Goal: Task Accomplishment & Management: Manage account settings

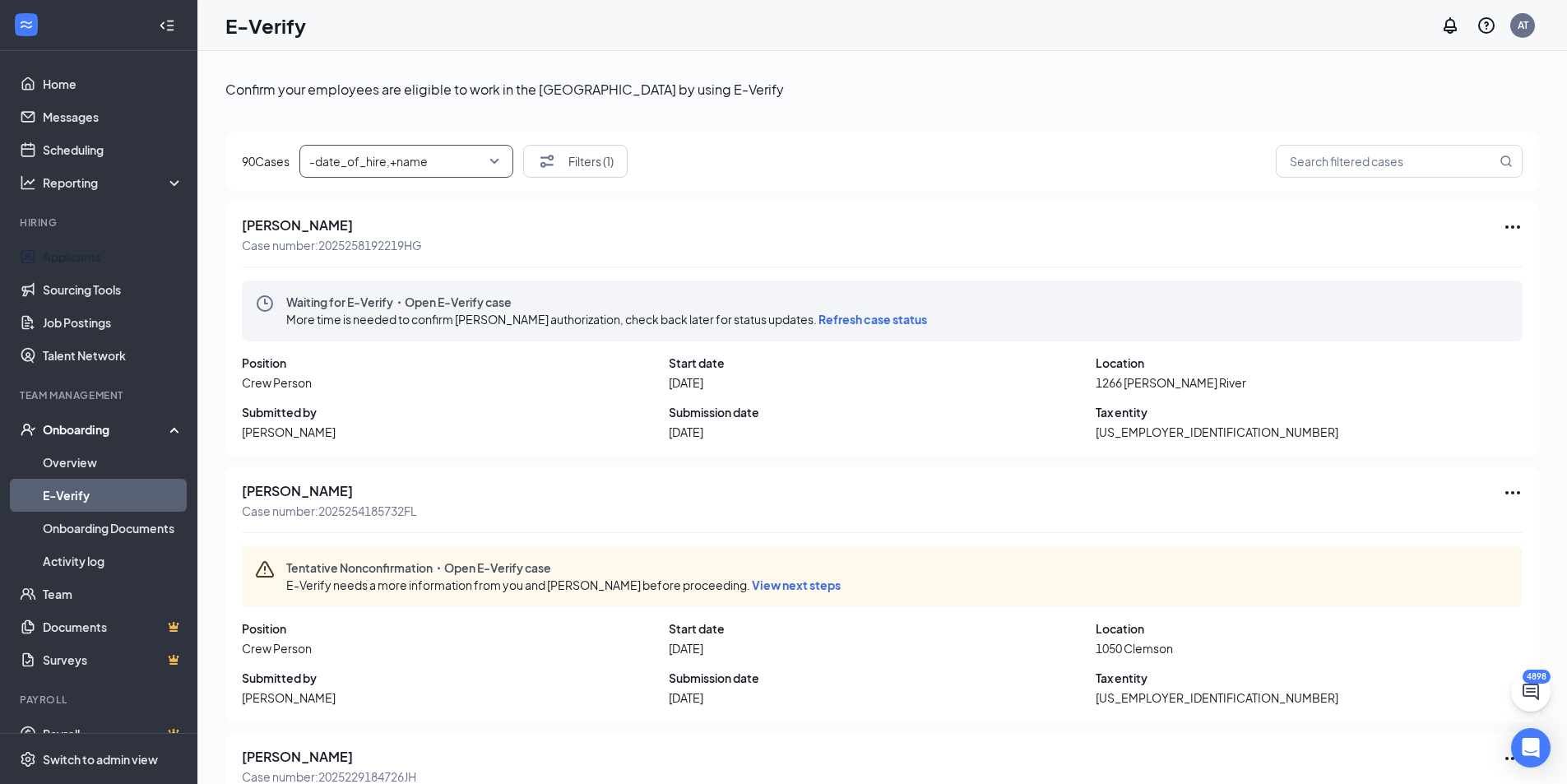
click at [81, 256] on link "Applicants" at bounding box center [113, 256] width 141 height 33
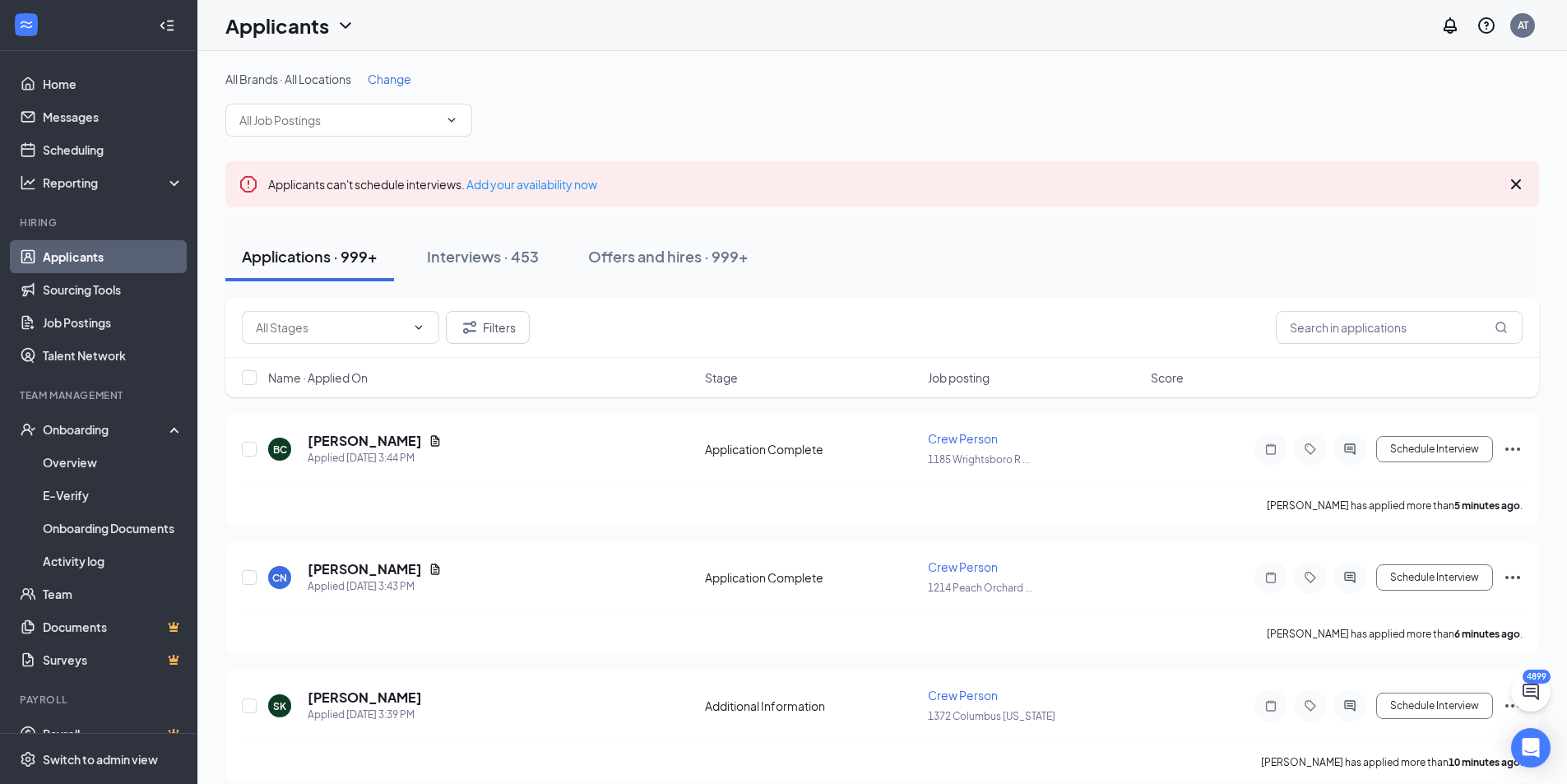
click at [1360, 352] on div "Filters" at bounding box center [883, 328] width 1314 height 60
click at [1368, 339] on input "text" at bounding box center [1399, 327] width 247 height 33
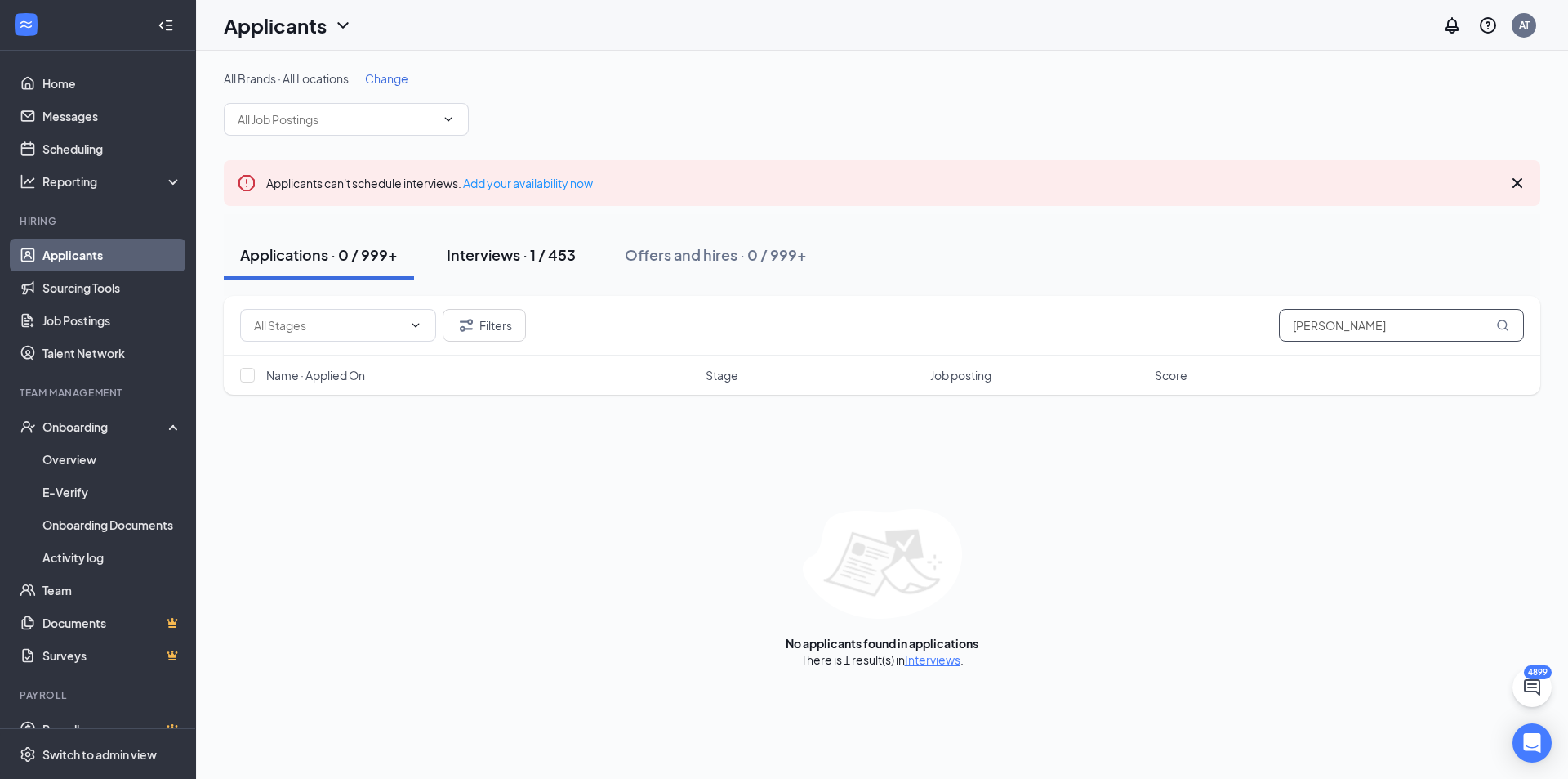
type input "[PERSON_NAME]"
click at [526, 262] on div "Interviews · 1 / 453" at bounding box center [511, 255] width 129 height 20
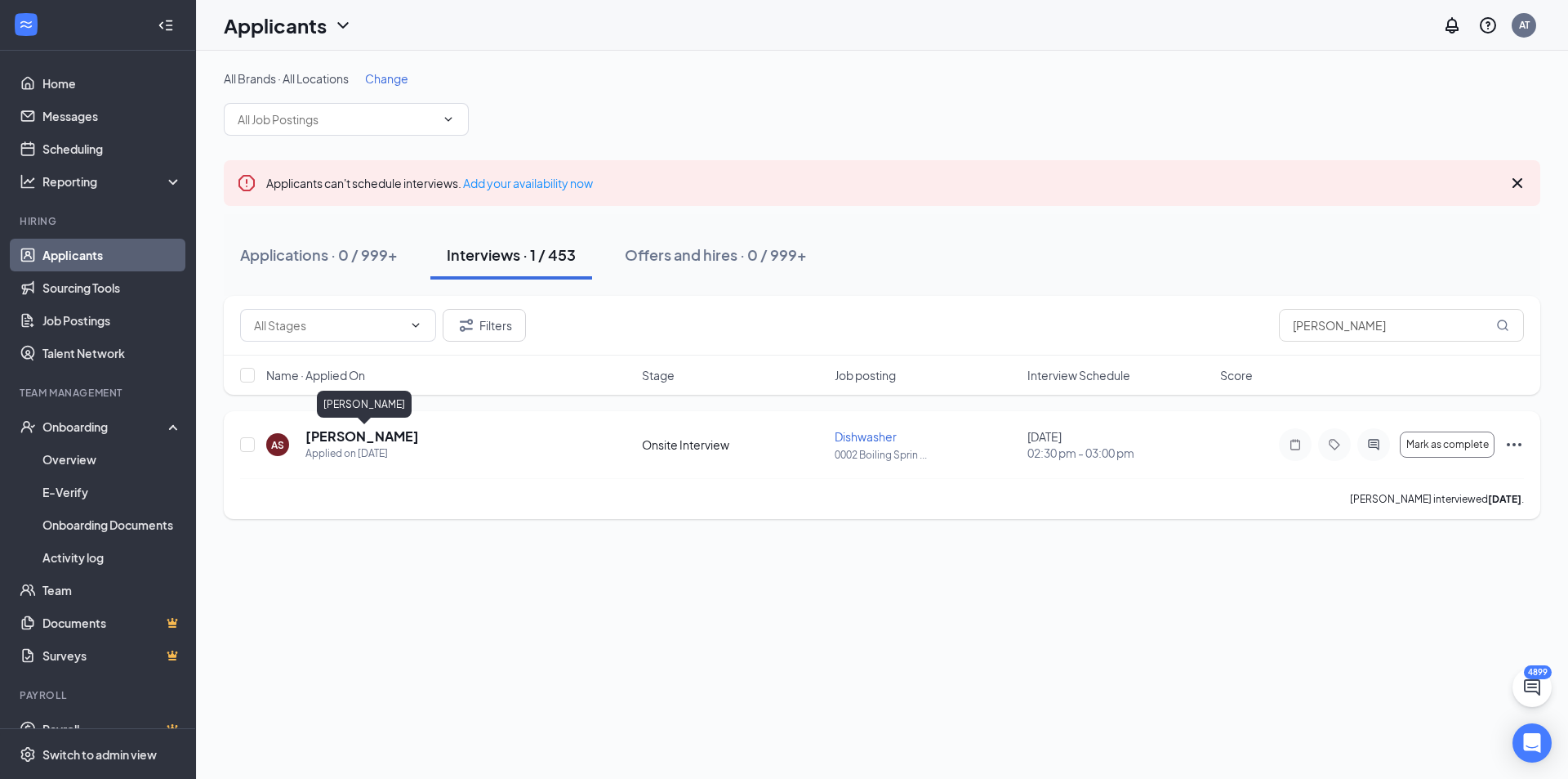
click at [340, 433] on h5 "[PERSON_NAME]" at bounding box center [361, 436] width 114 height 18
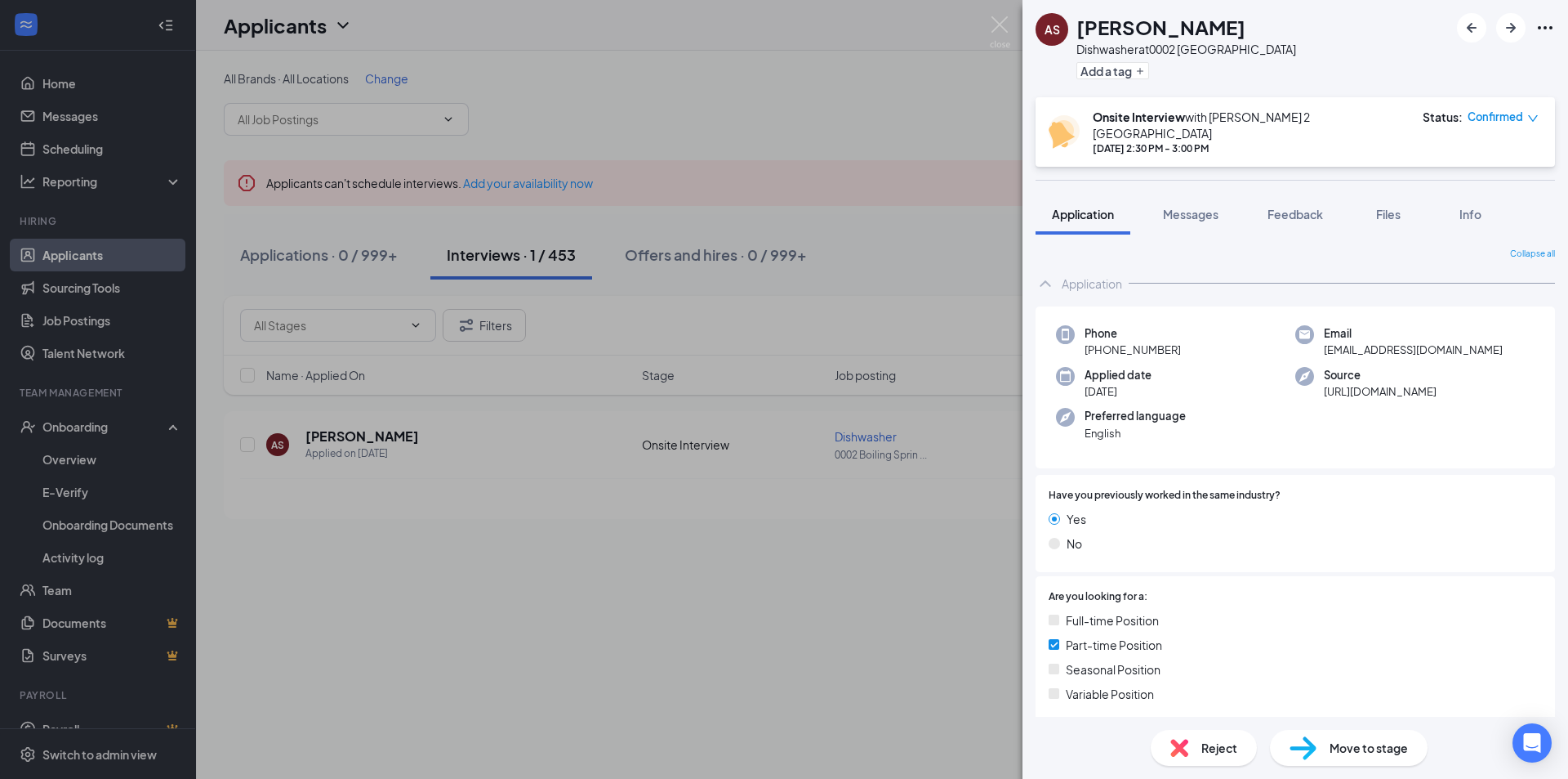
click at [1391, 750] on span "Move to stage" at bounding box center [1368, 747] width 78 height 18
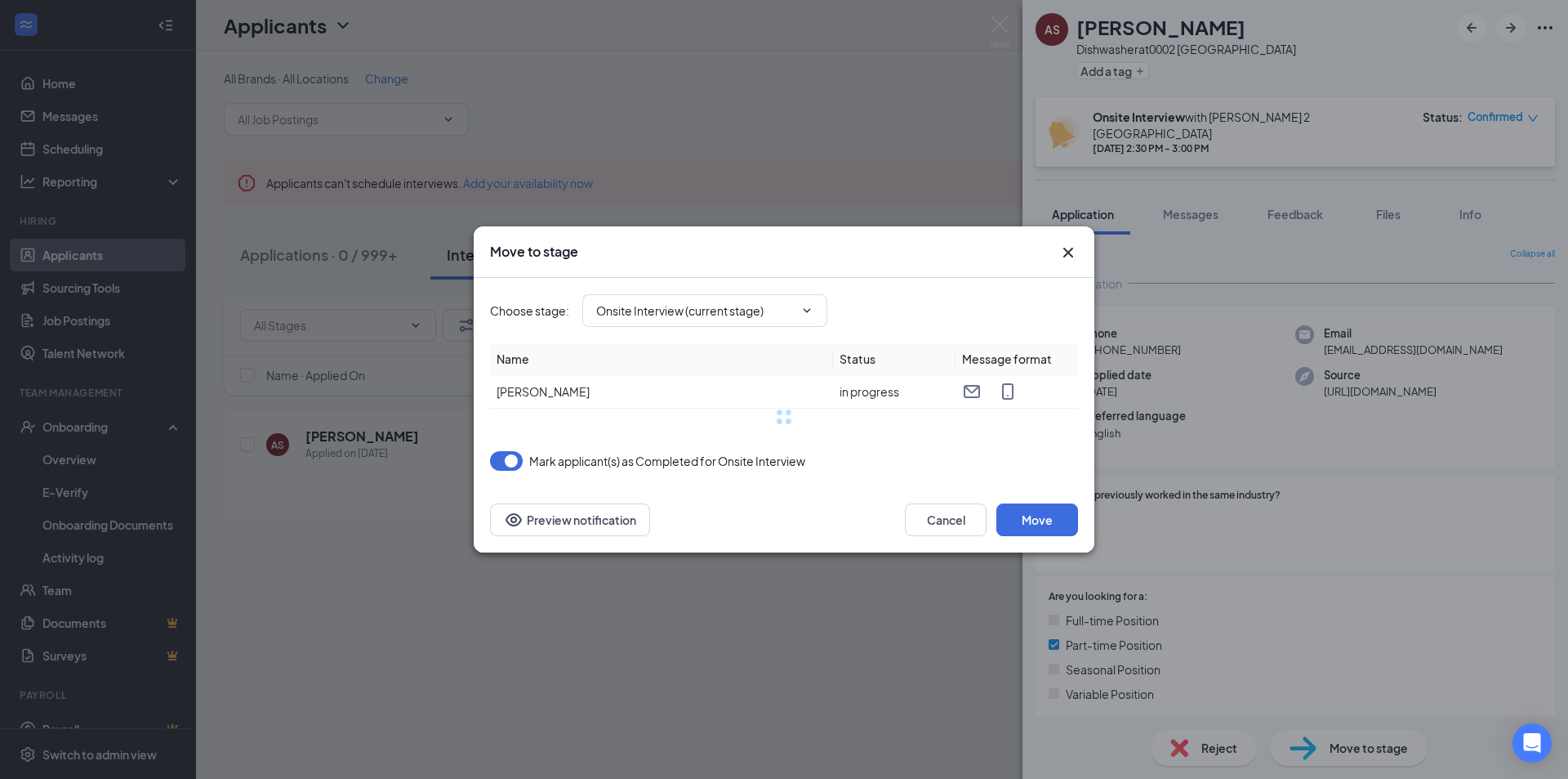
type input "Background Check (next stage)"
click at [1057, 278] on div "Choose stage : Background Check (next stage)" at bounding box center [784, 311] width 588 height 66
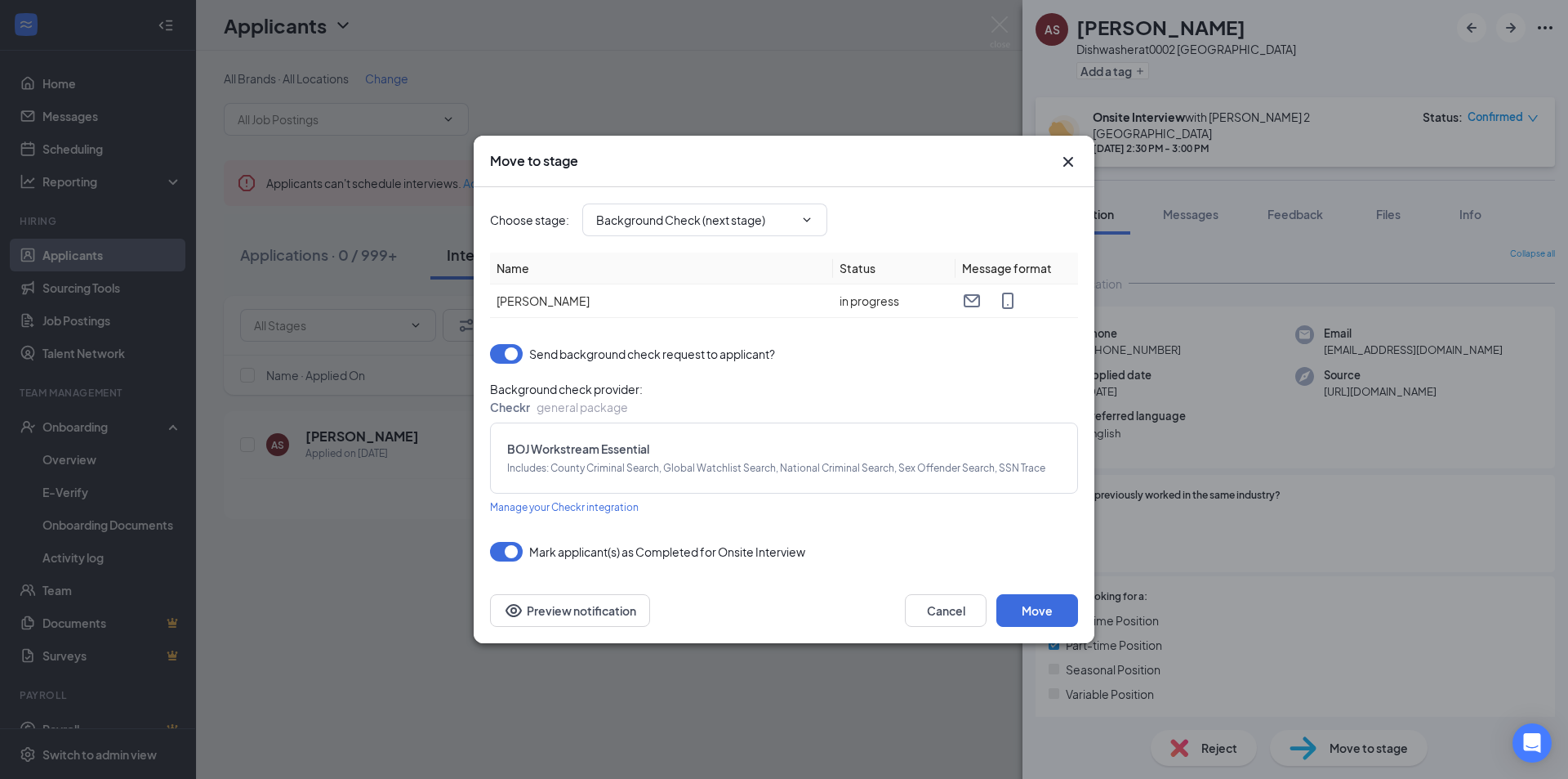
click at [1075, 164] on icon "Cross" at bounding box center [1068, 161] width 19 height 19
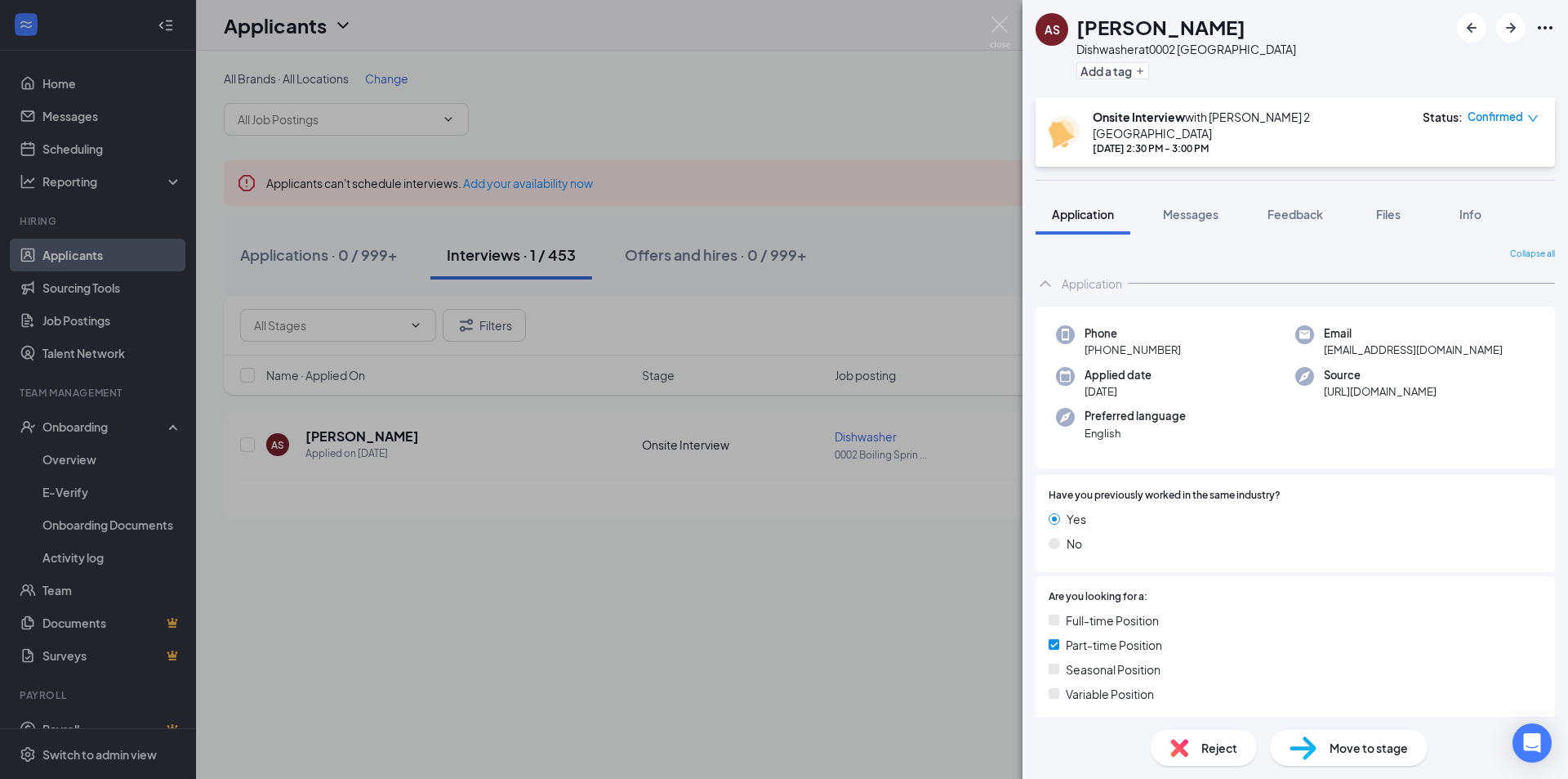
click at [994, 26] on img at bounding box center [1000, 32] width 20 height 32
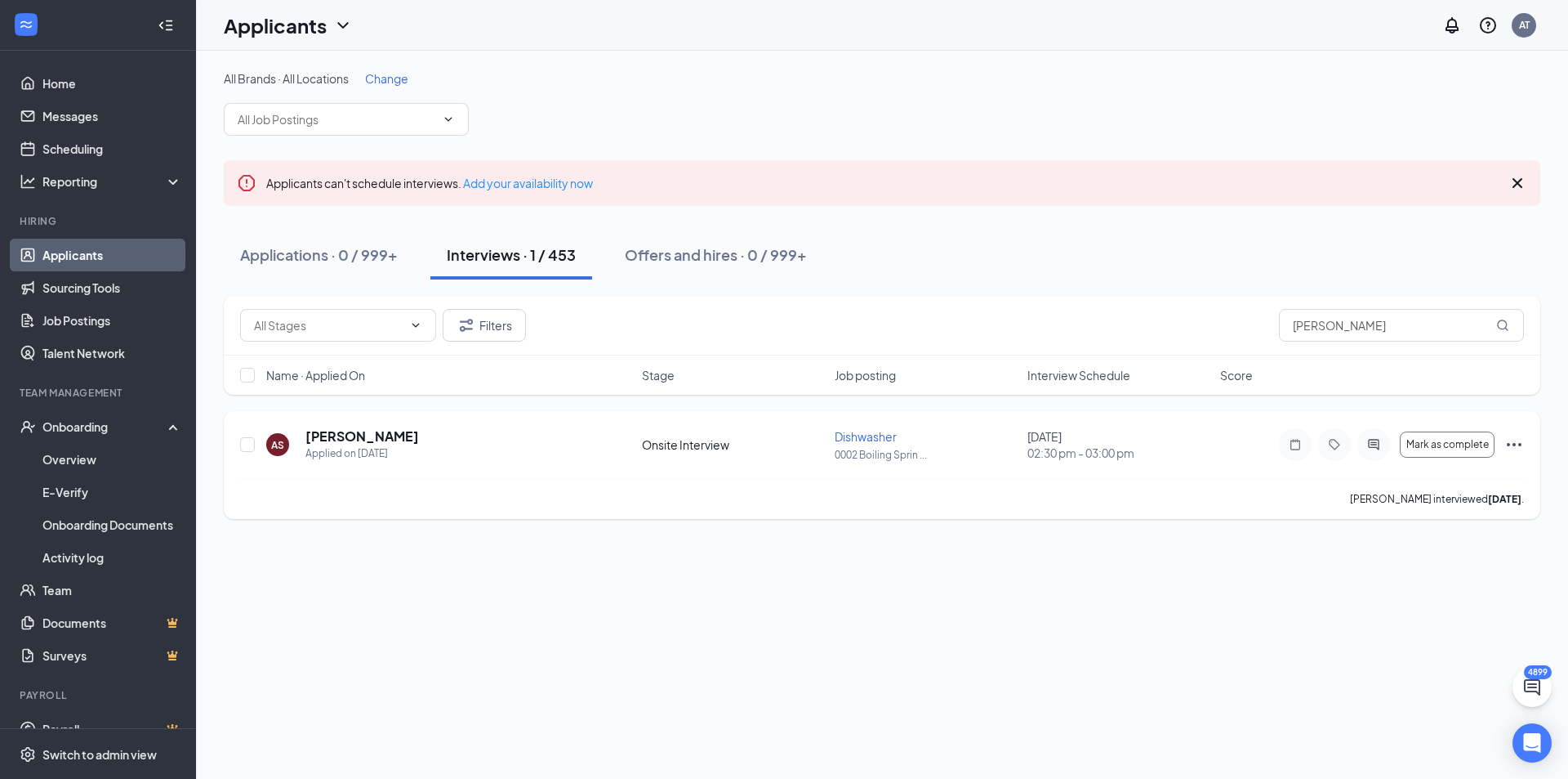
click at [1512, 442] on icon "Ellipses" at bounding box center [1513, 444] width 19 height 19
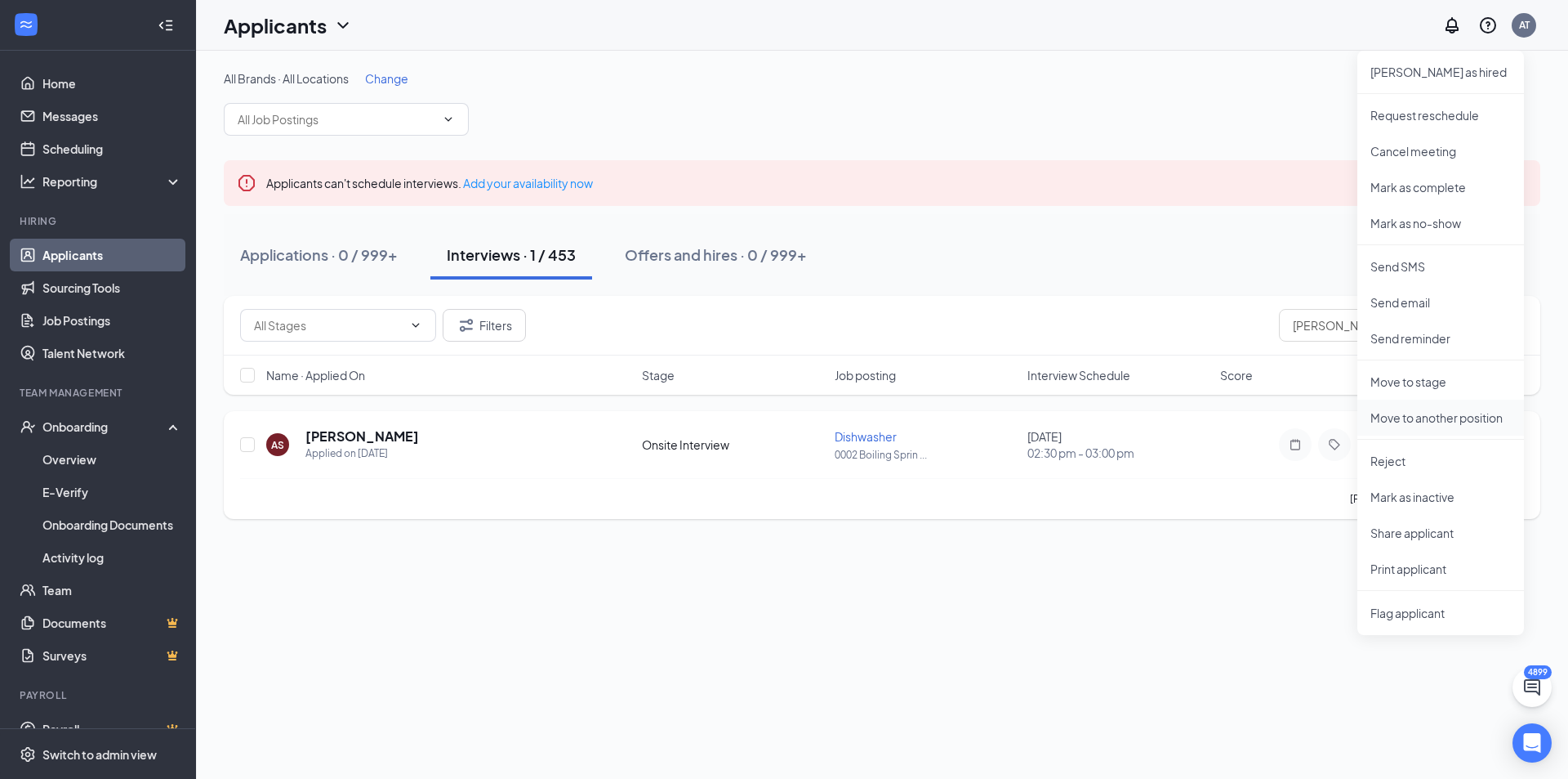
click at [1426, 421] on p "Move to another position" at bounding box center [1440, 417] width 141 height 16
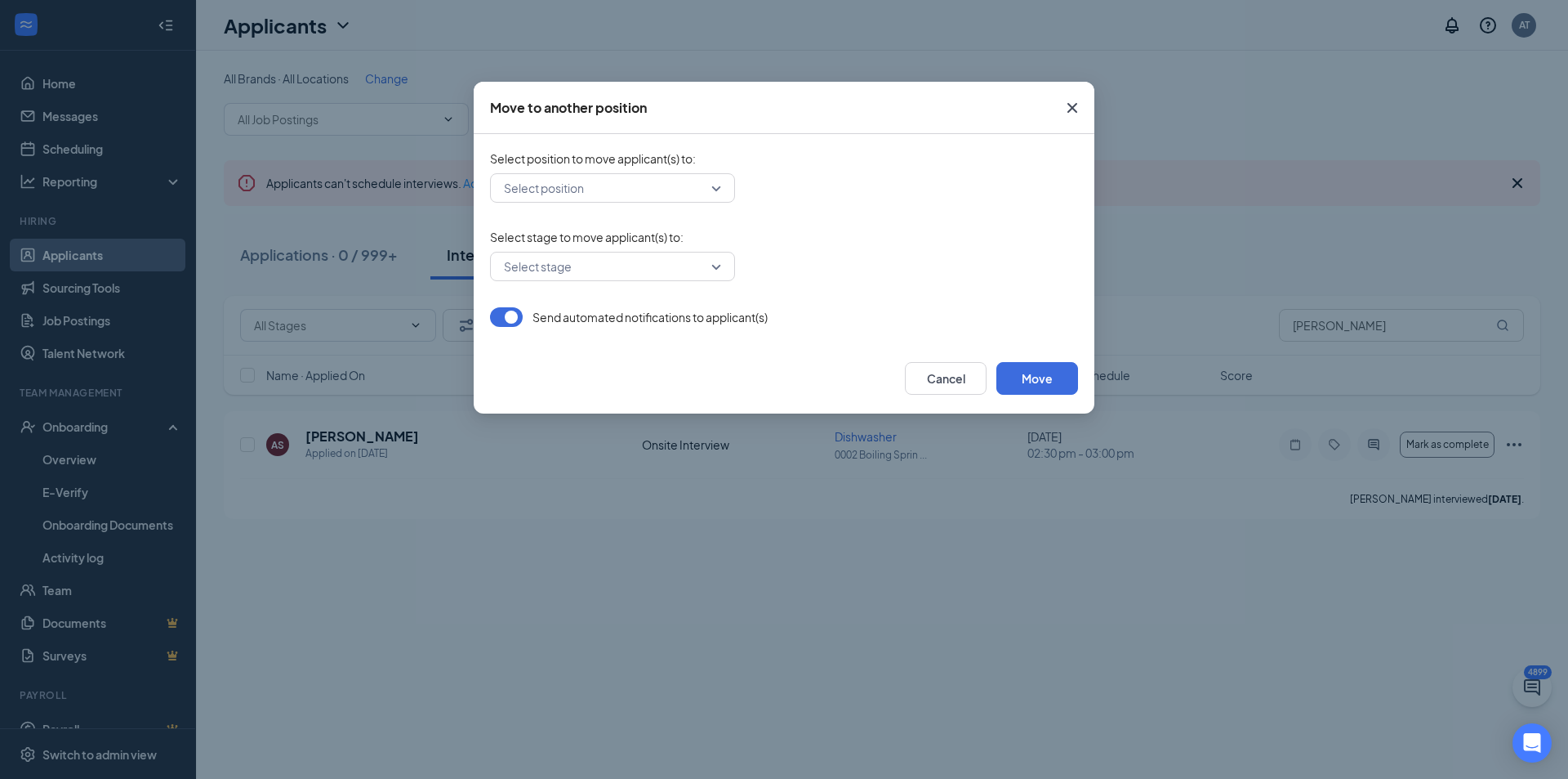
click at [666, 183] on input "search" at bounding box center [607, 187] width 214 height 28
type input "0003"
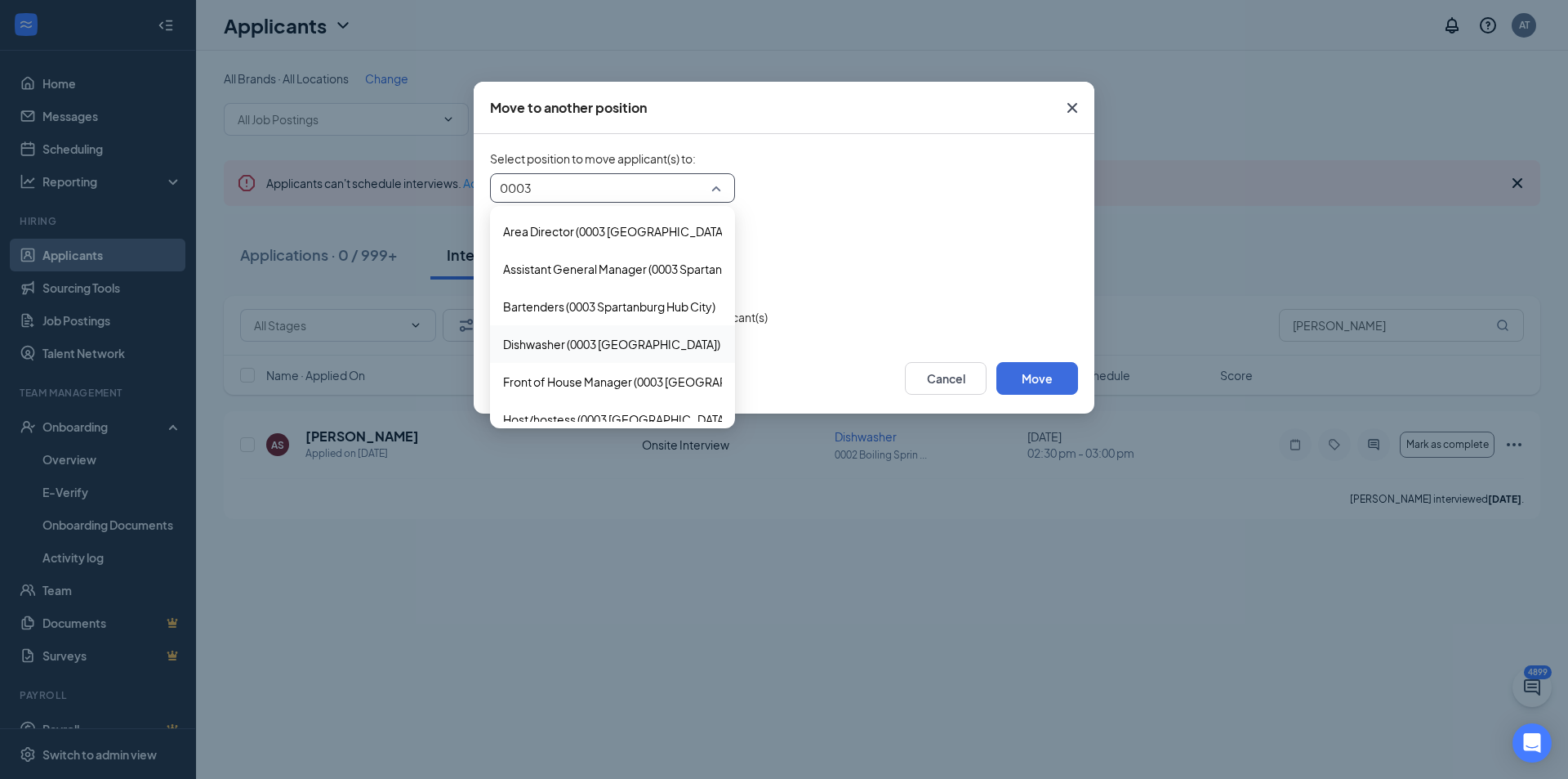
click at [597, 336] on span "Dishwasher (0003 [GEOGRAPHIC_DATA])" at bounding box center [612, 343] width 217 height 18
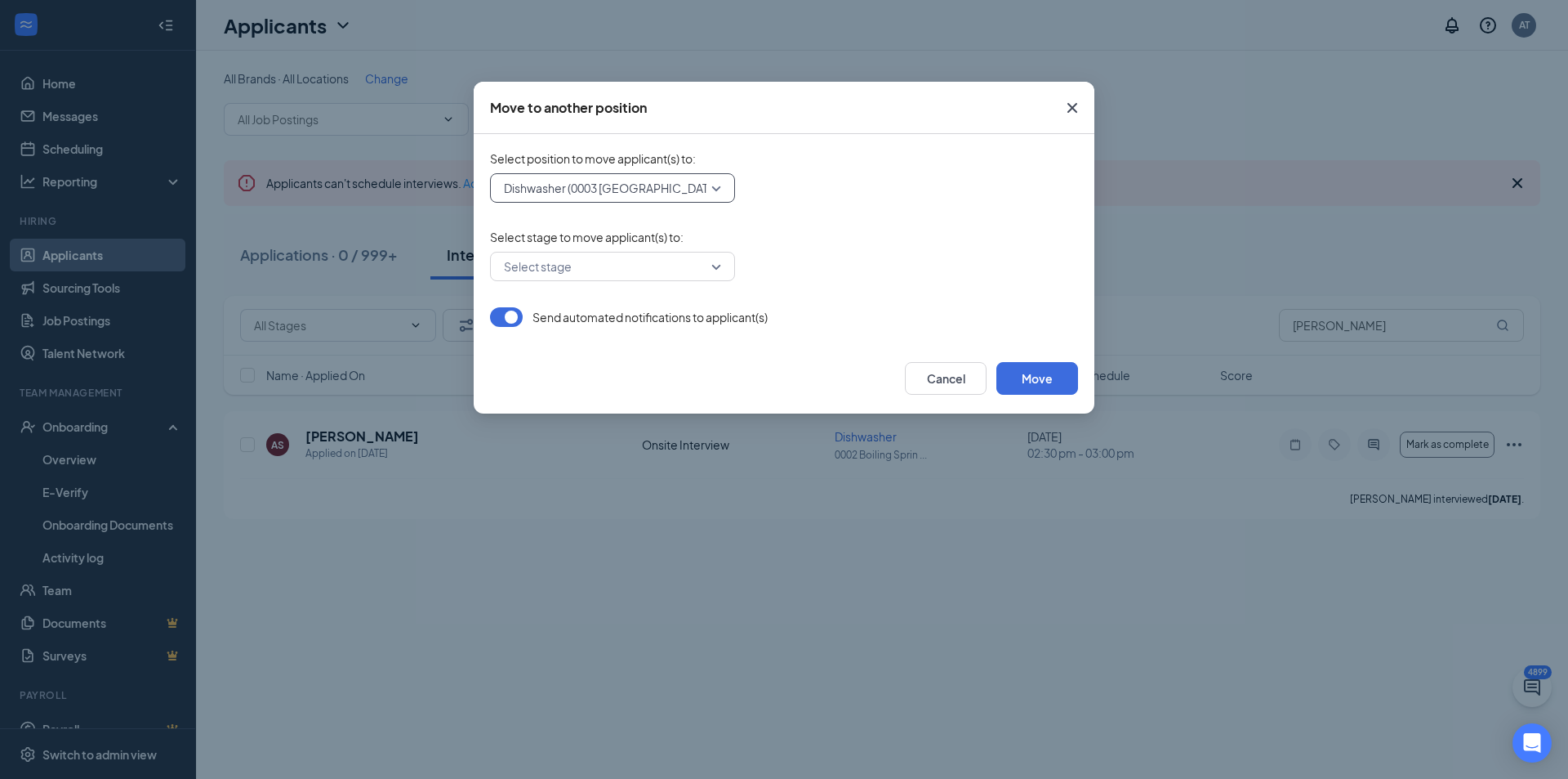
drag, startPoint x: 528, startPoint y: 231, endPoint x: 539, endPoint y: 251, distance: 22.8
click at [531, 234] on span "Select stage to move applicant(s) to :" at bounding box center [784, 236] width 588 height 16
click at [547, 271] on input "search" at bounding box center [607, 266] width 214 height 28
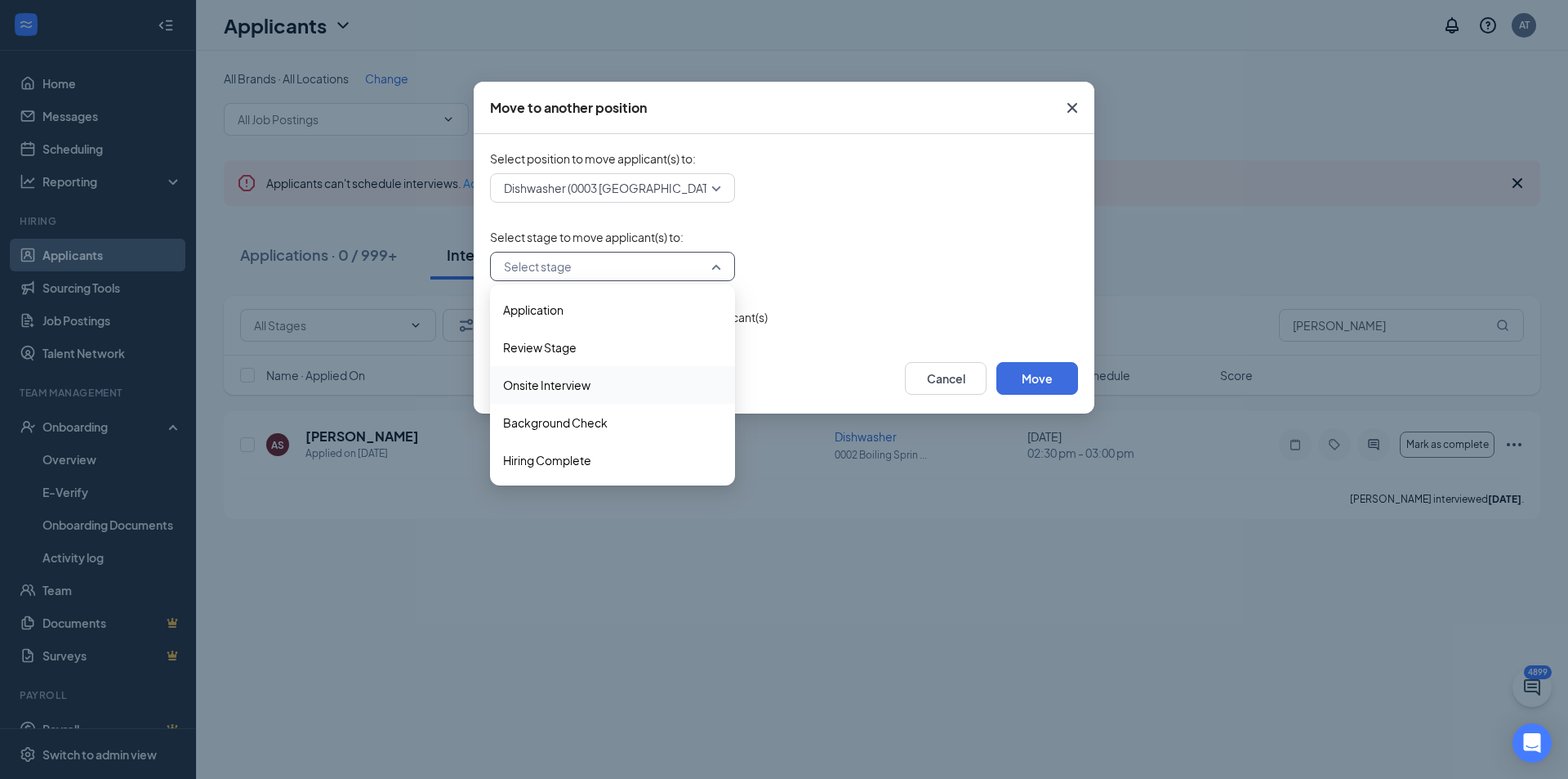
click at [599, 385] on span "Onsite Interview" at bounding box center [613, 384] width 219 height 18
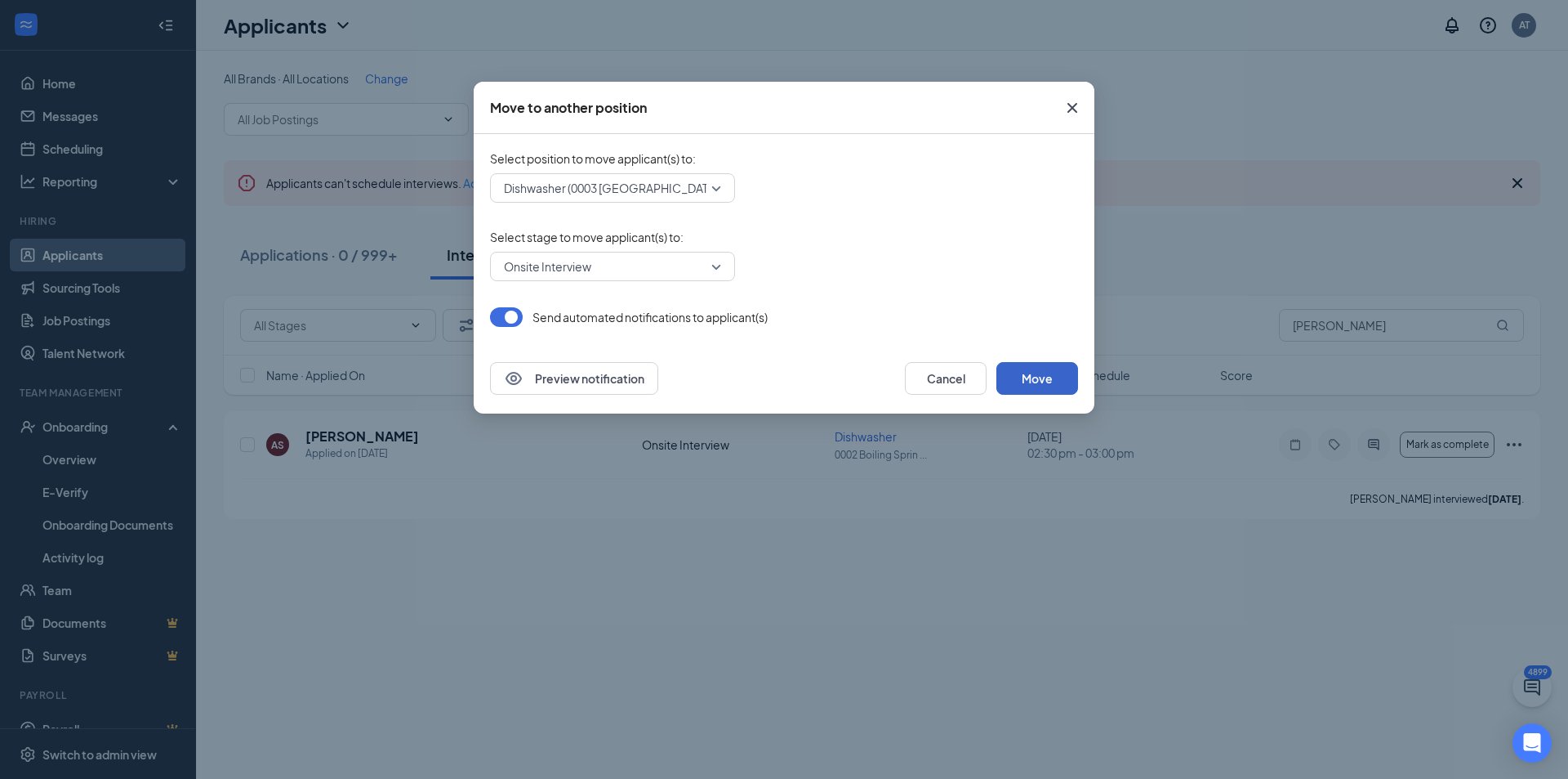
click at [1030, 371] on button "Move" at bounding box center [1036, 378] width 82 height 33
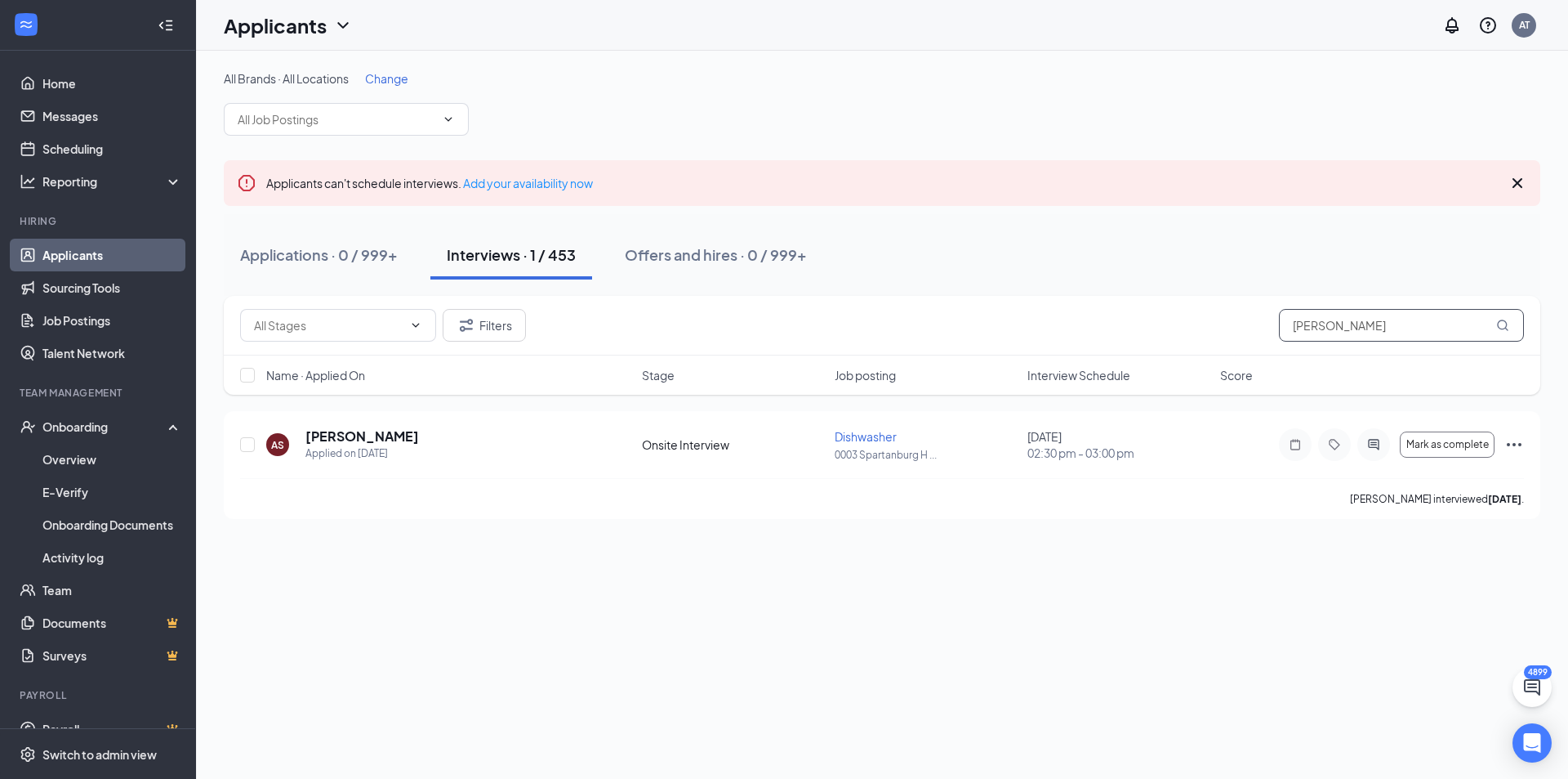
drag, startPoint x: 1365, startPoint y: 316, endPoint x: 1025, endPoint y: 250, distance: 346.3
click at [1025, 250] on div "All Brands · All Locations Change Applicants can't schedule interviews. Add you…" at bounding box center [882, 294] width 1316 height 449
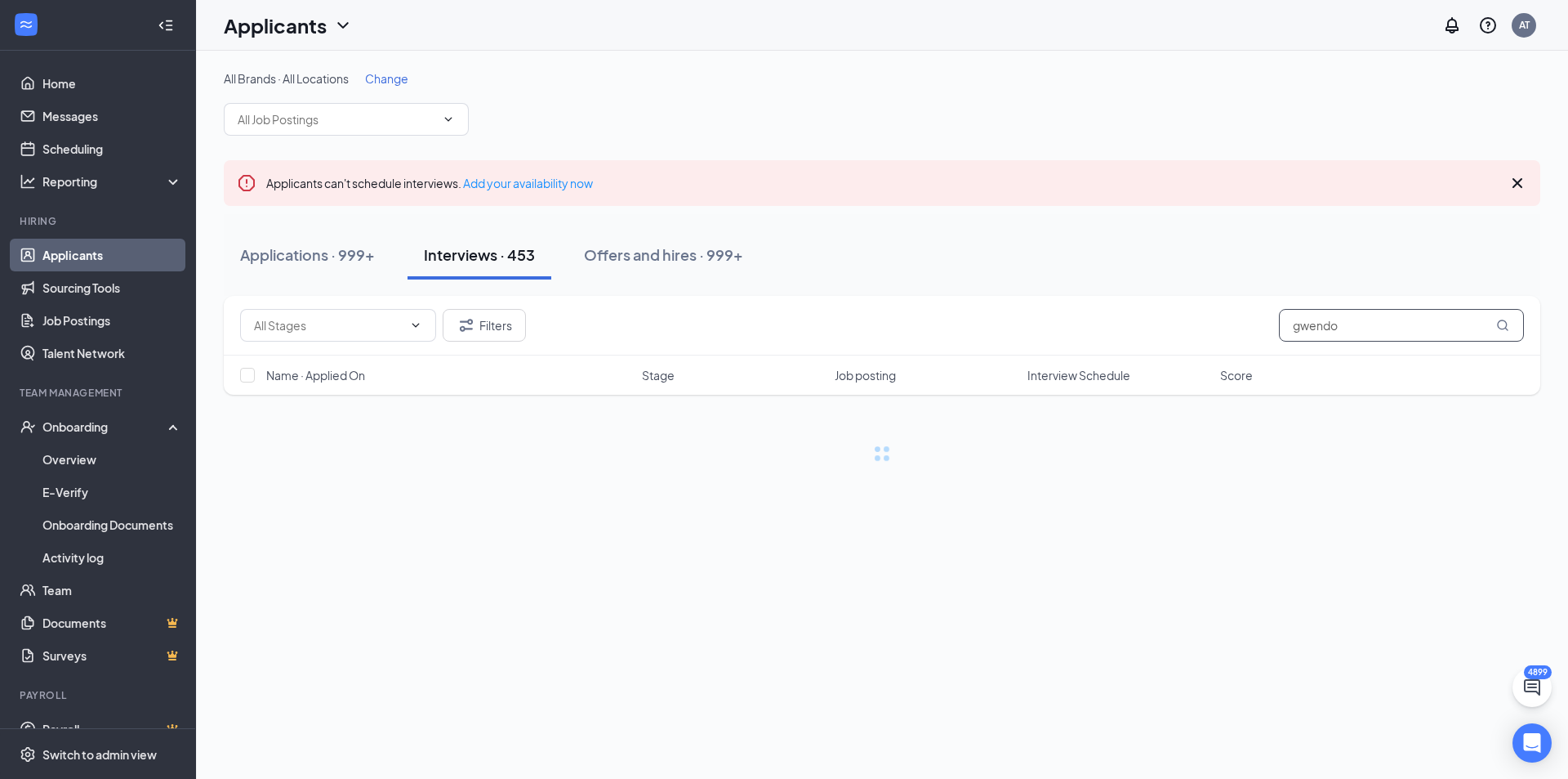
type input "gwendo"
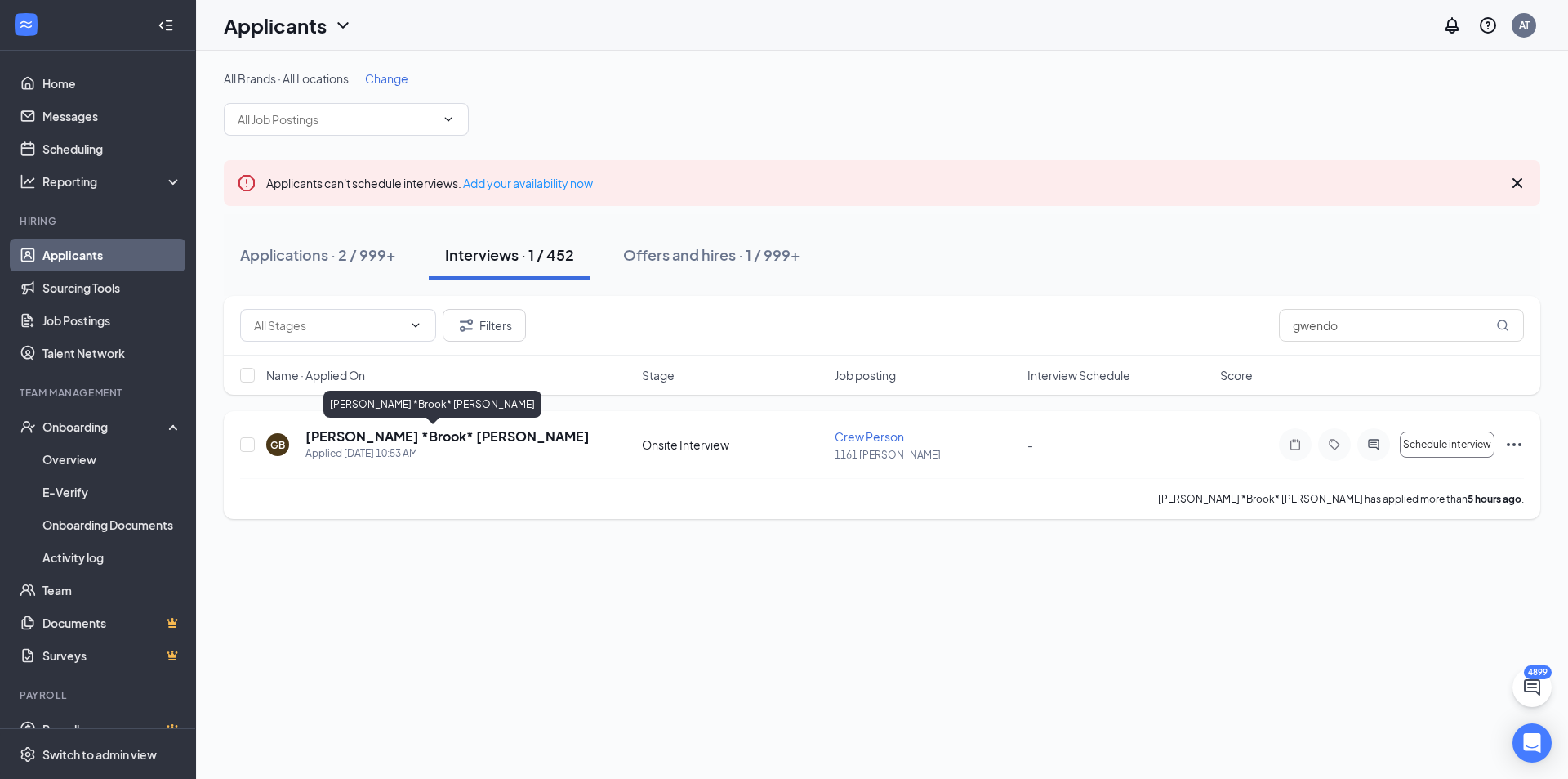
click at [473, 441] on h5 "[PERSON_NAME] *Brook* [PERSON_NAME]" at bounding box center [447, 436] width 284 height 18
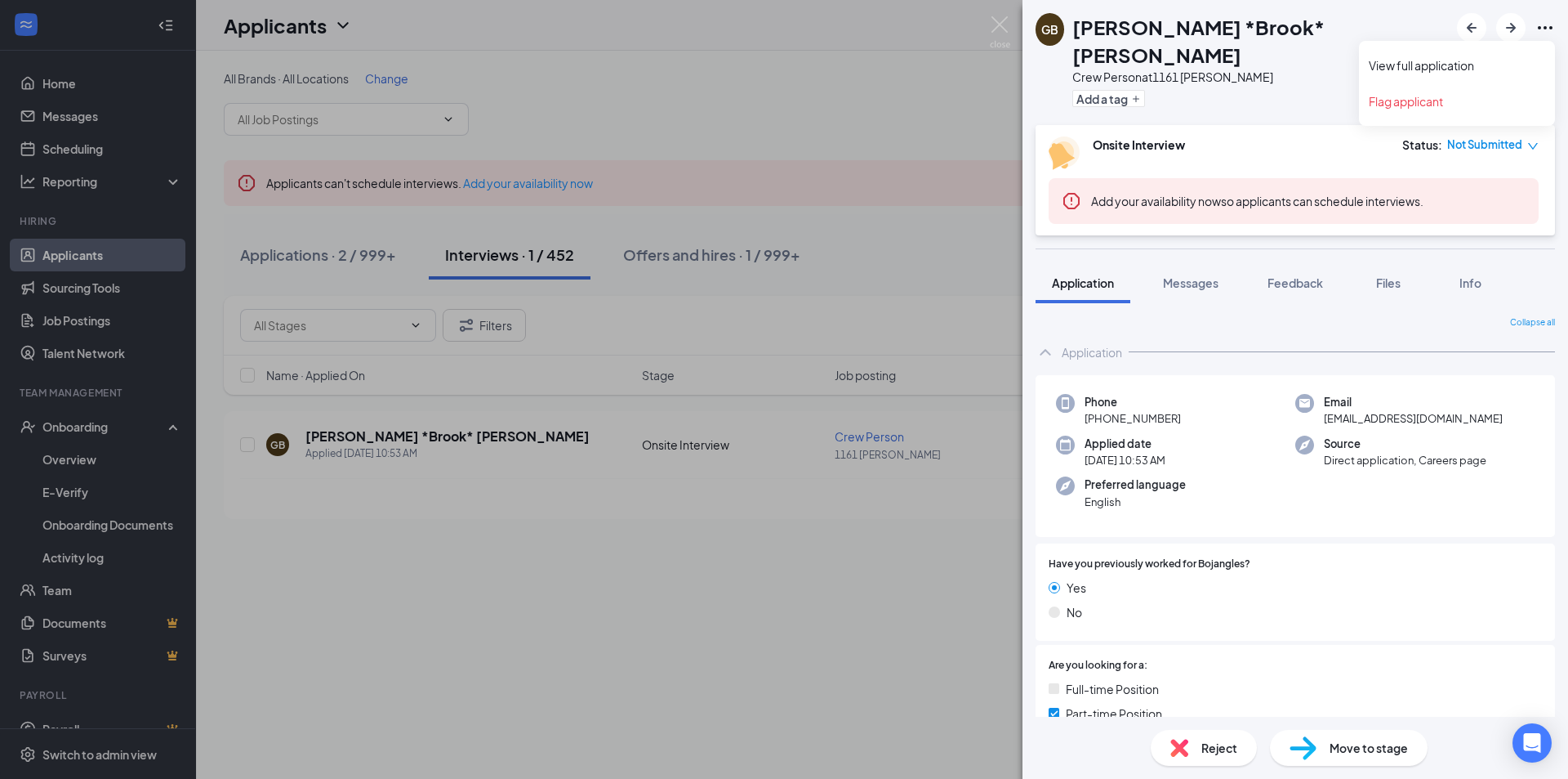
click at [1553, 29] on icon "Ellipses" at bounding box center [1544, 27] width 19 height 19
click at [1462, 57] on link "View full application" at bounding box center [1456, 65] width 176 height 16
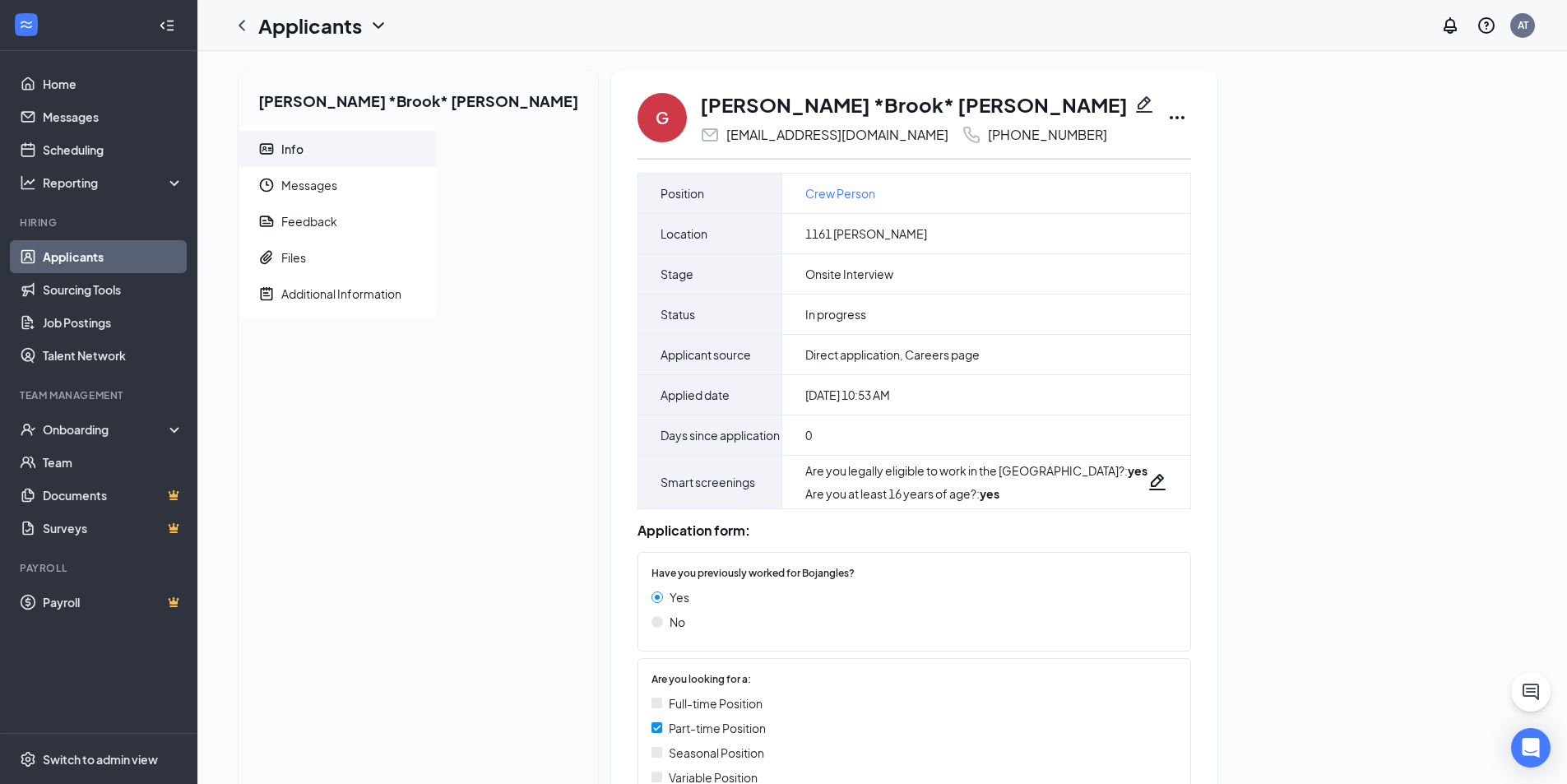
click at [1135, 104] on icon "Pencil" at bounding box center [1144, 104] width 20 height 20
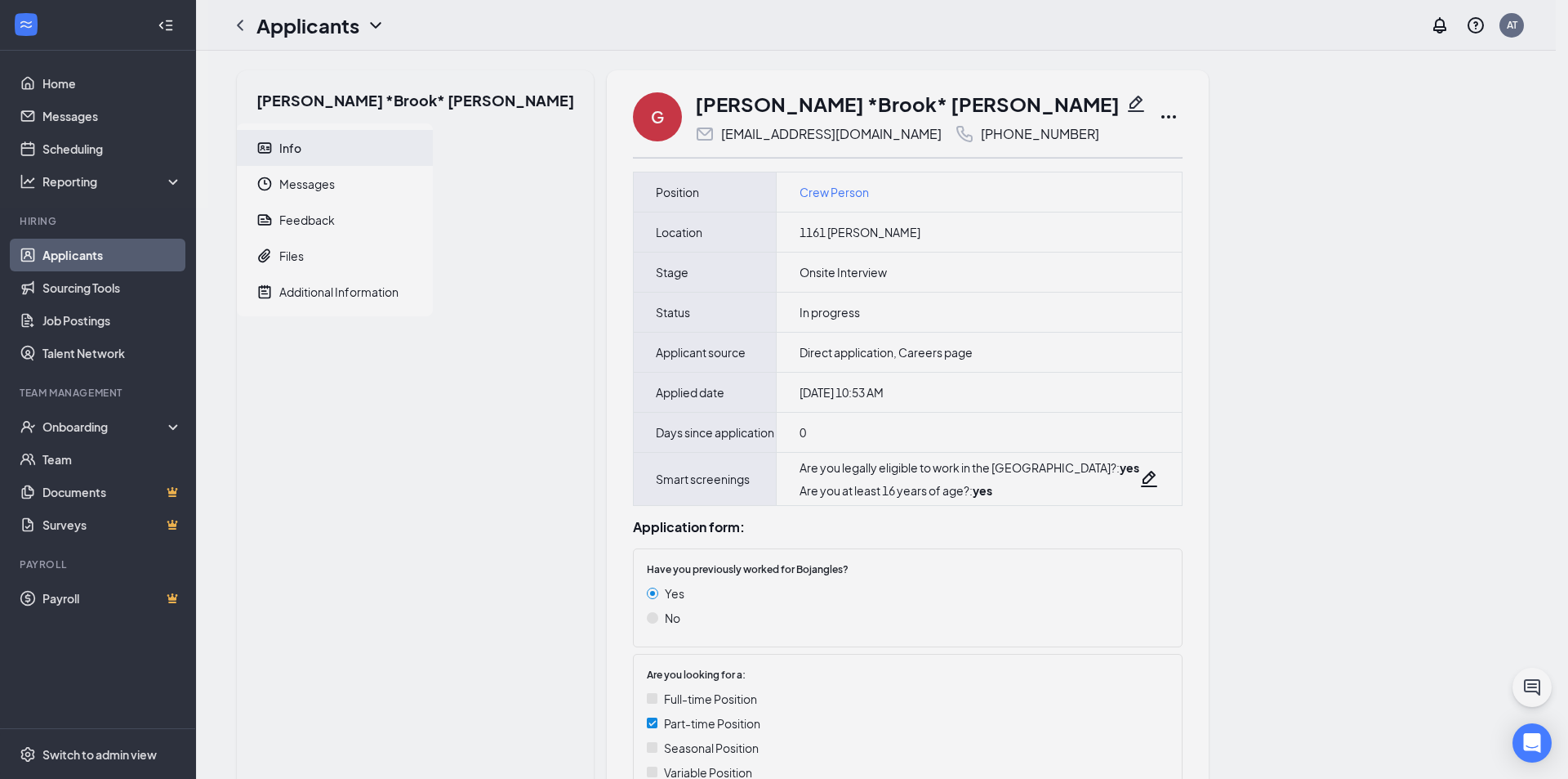
type input "(865) 227-6146"
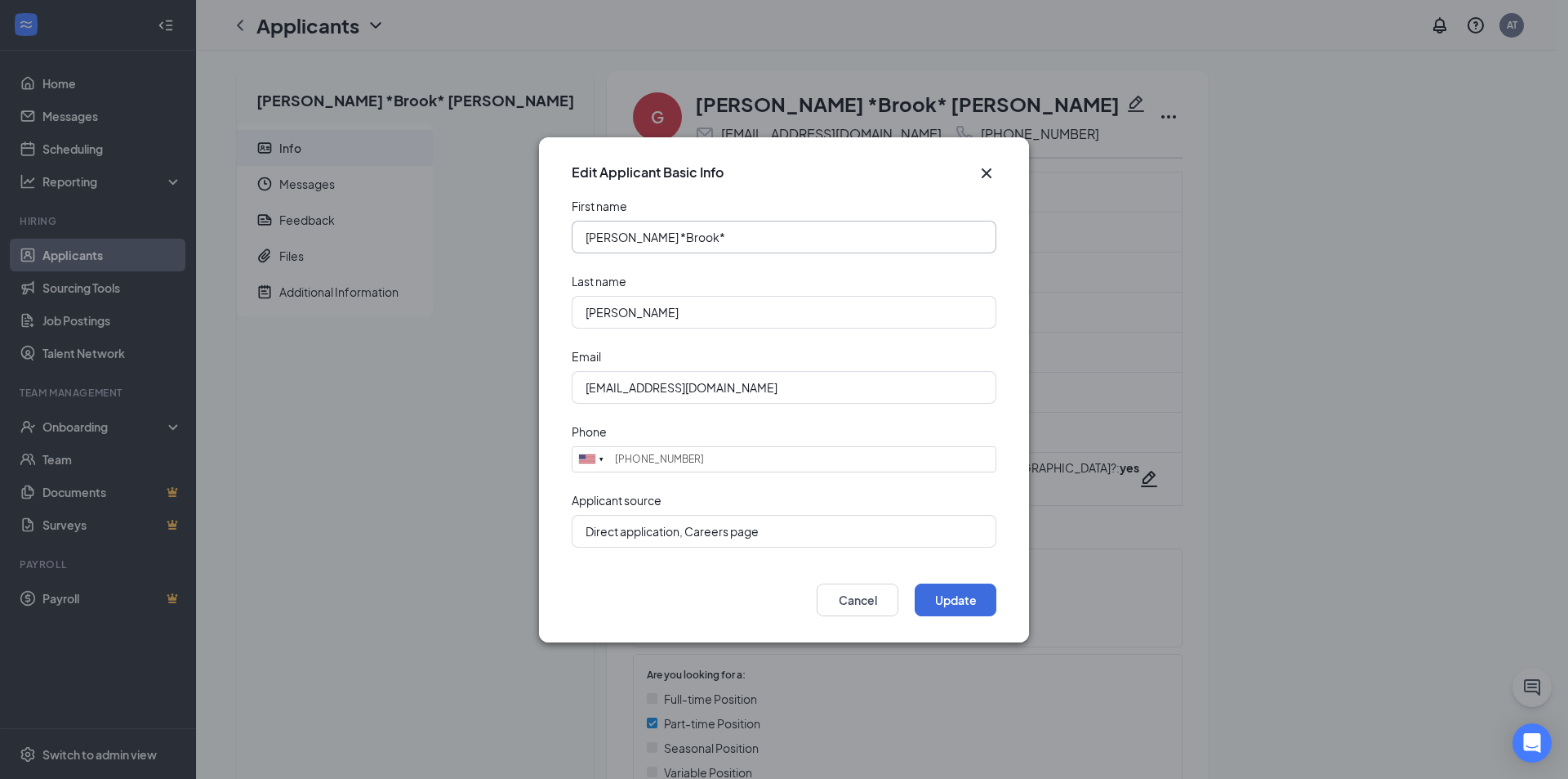
drag, startPoint x: 729, startPoint y: 233, endPoint x: 651, endPoint y: 238, distance: 78.2
click at [651, 238] on input "Gwendolyn *Brook*" at bounding box center [784, 237] width 425 height 33
type input "Gwendolyn"
click at [978, 601] on button "Update" at bounding box center [955, 599] width 82 height 33
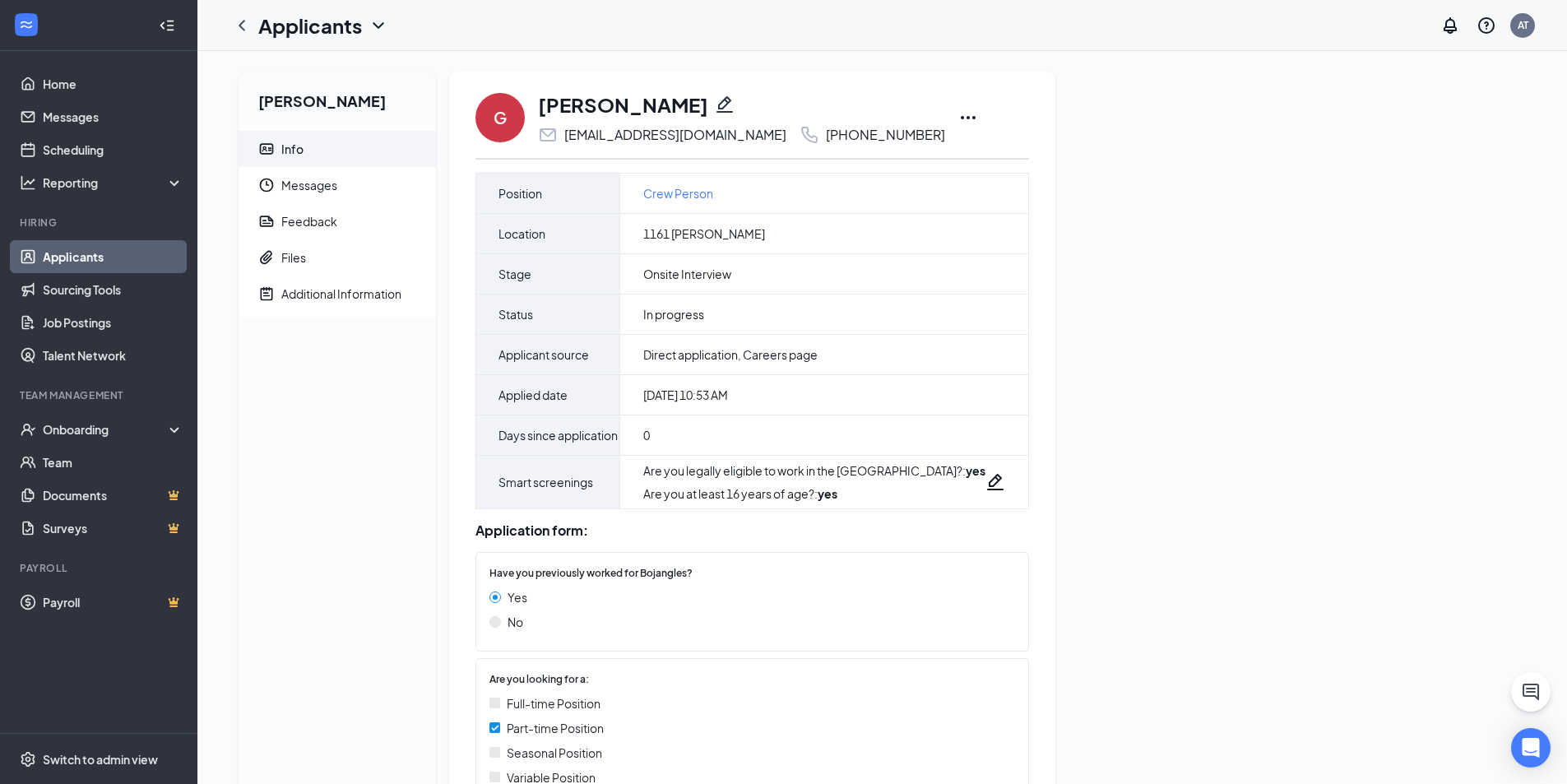
click at [958, 112] on icon "Ellipses" at bounding box center [968, 117] width 20 height 20
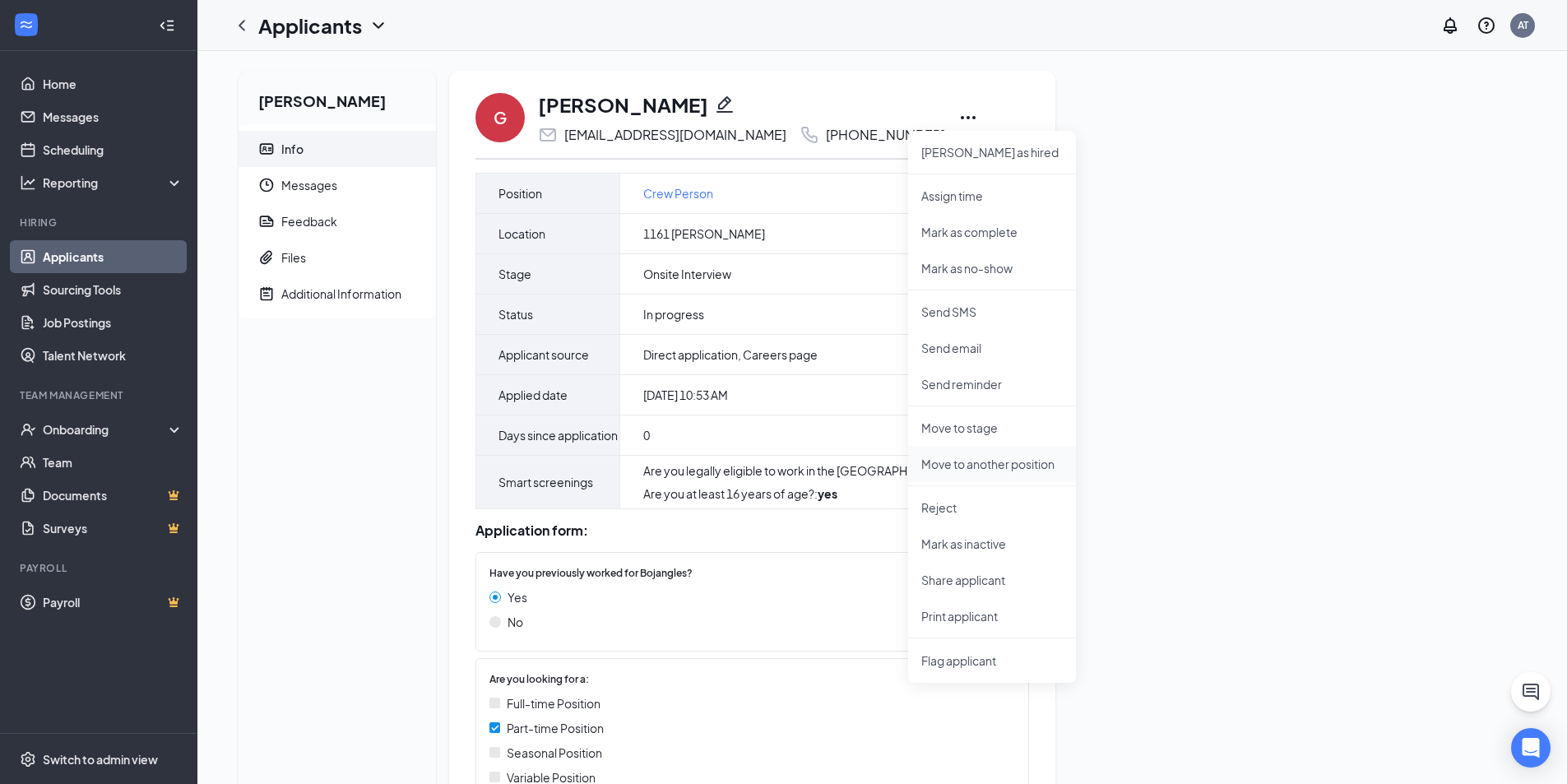
click at [993, 468] on p "Move to another position" at bounding box center [992, 463] width 142 height 16
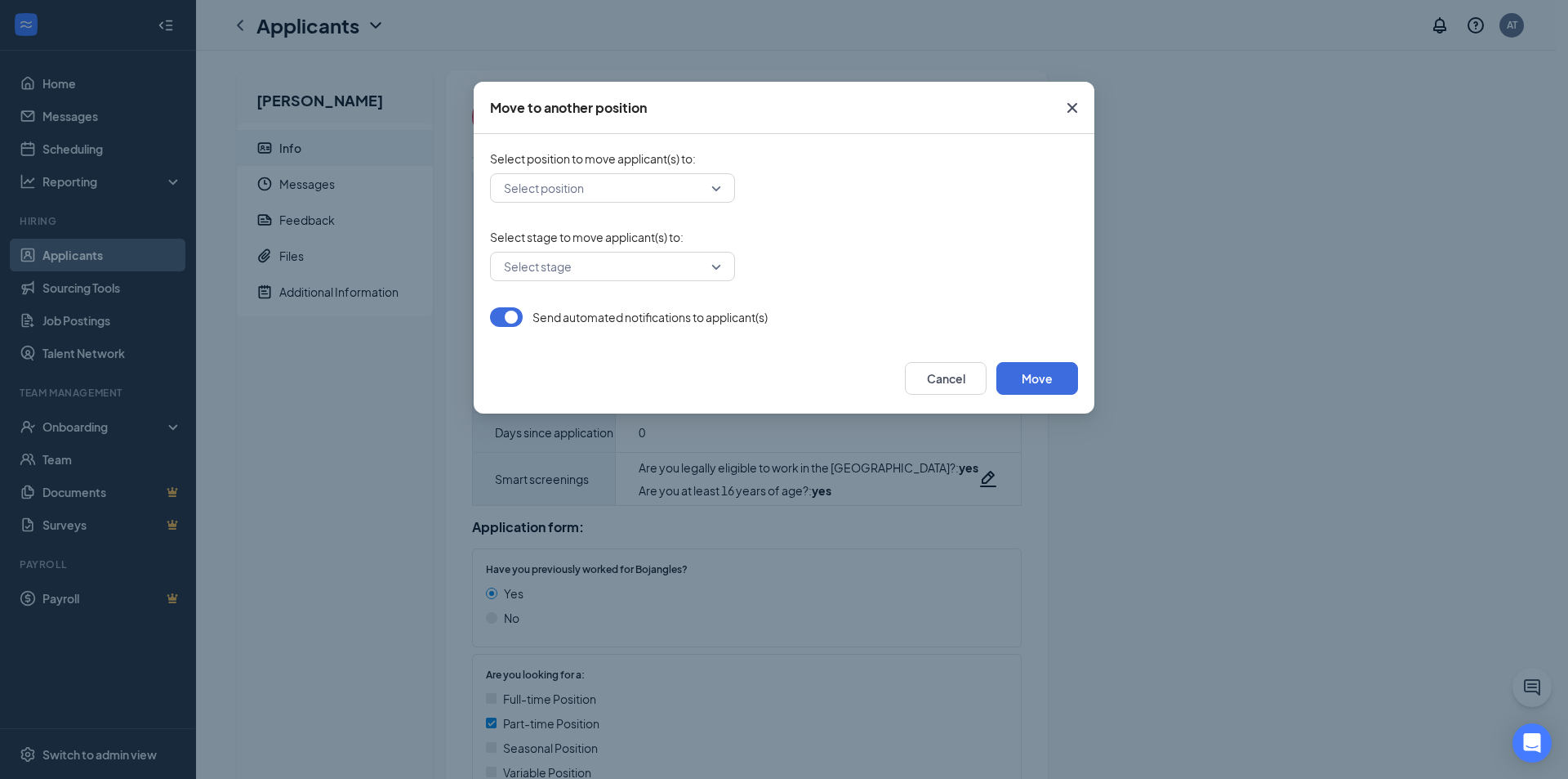
click at [1073, 104] on icon "Cross" at bounding box center [1072, 107] width 19 height 19
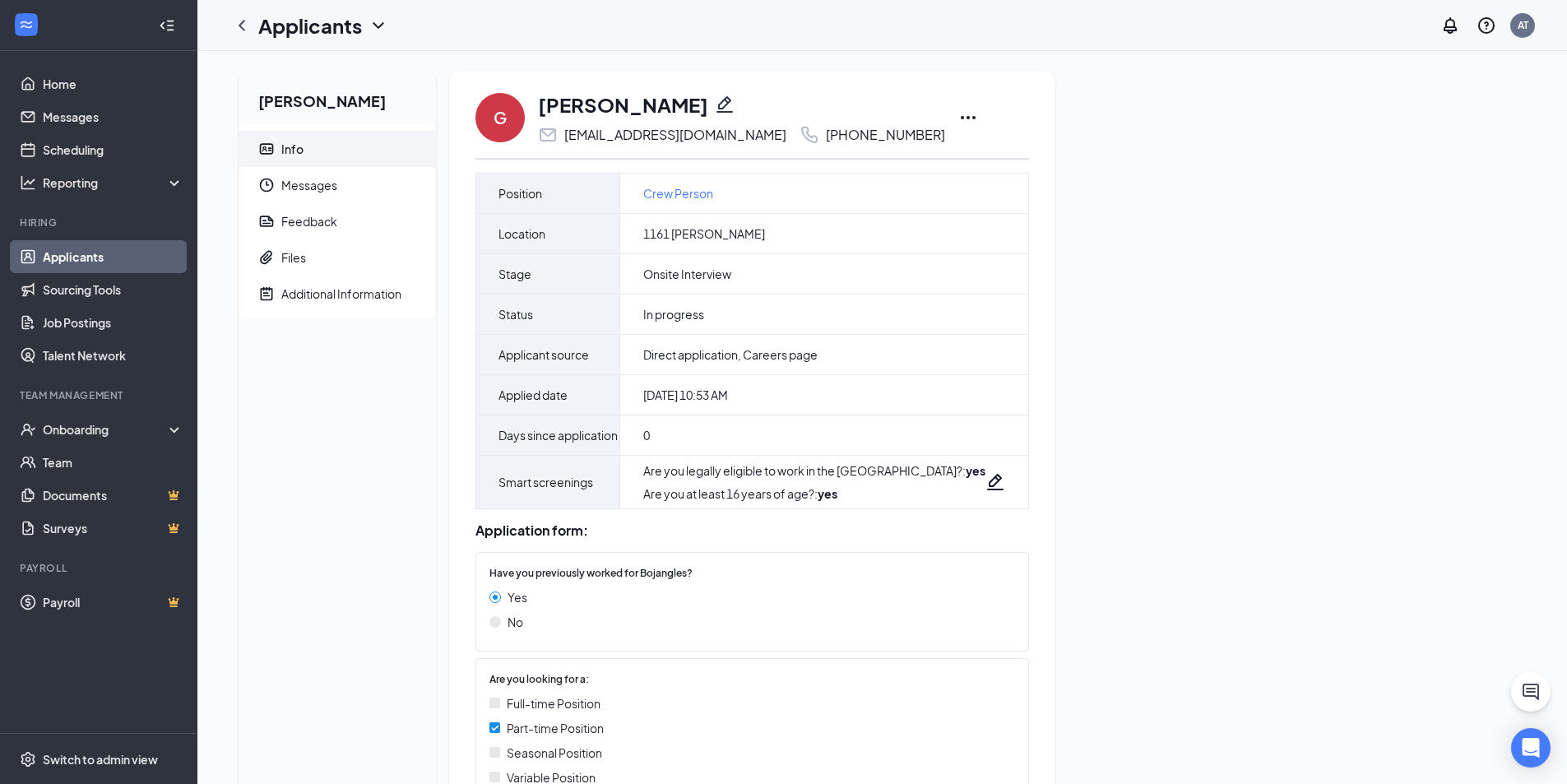
click at [929, 118] on div "G Gwendolyn Booher brookbooher23@gmail.com +1 (865) 227-6146 Mark as hired Assi…" at bounding box center [752, 505] width 606 height 869
click at [958, 120] on icon "Ellipses" at bounding box center [968, 117] width 20 height 20
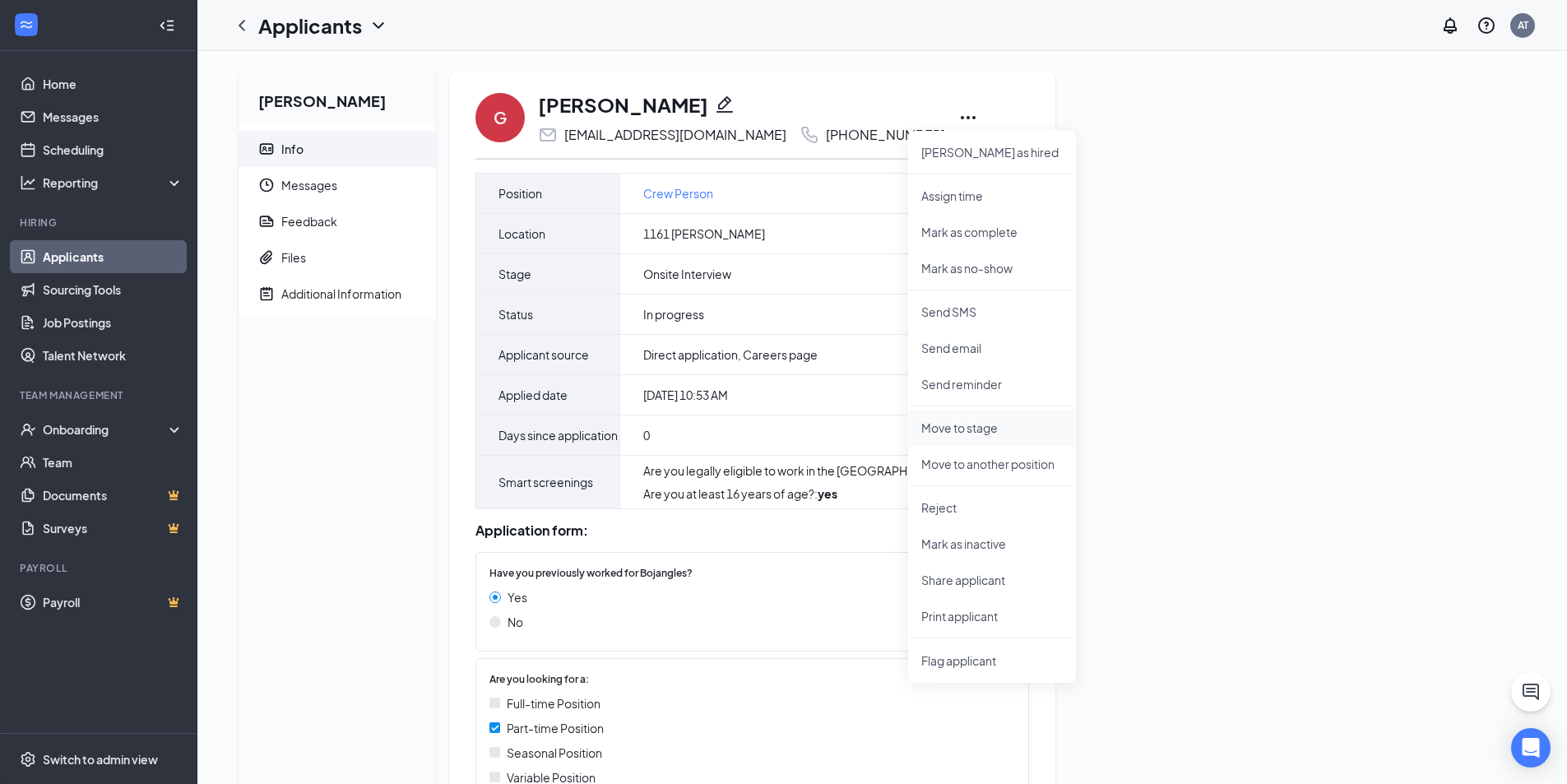
click at [985, 426] on p "Move to stage" at bounding box center [992, 427] width 142 height 16
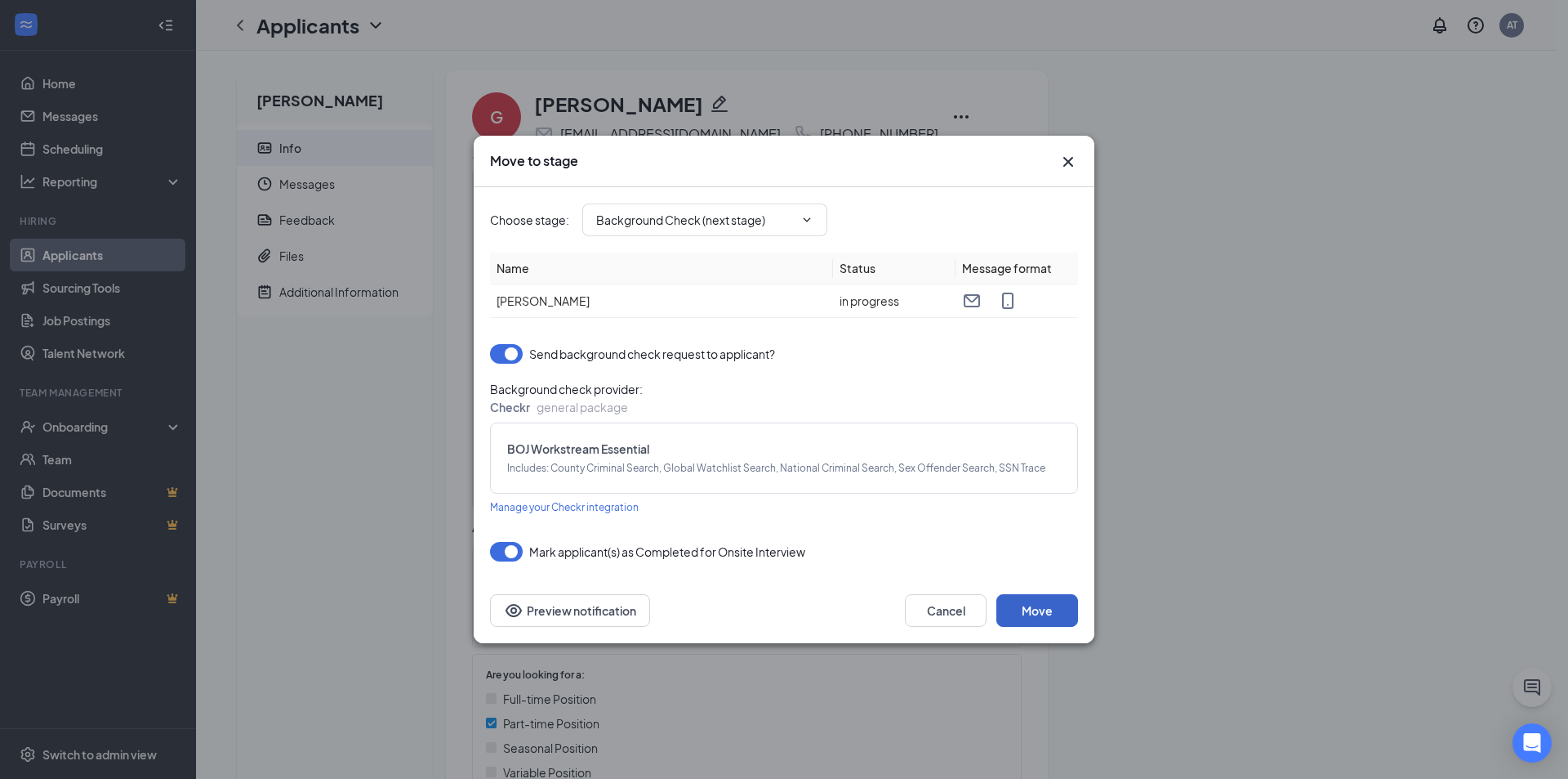
click at [1034, 618] on button "Move" at bounding box center [1036, 610] width 82 height 33
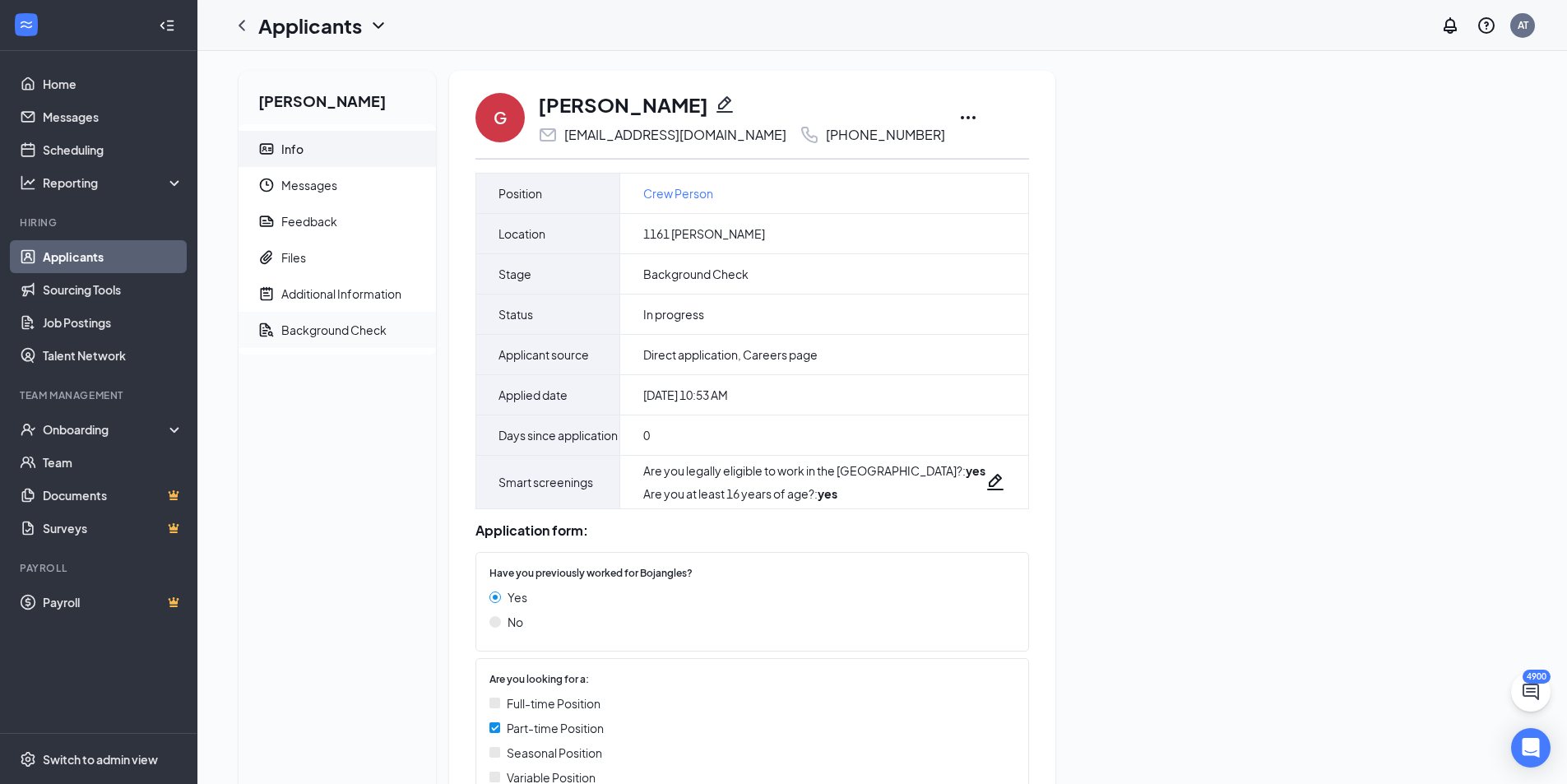
click at [322, 333] on div "Background Check" at bounding box center [334, 329] width 105 height 16
